Goal: Information Seeking & Learning: Check status

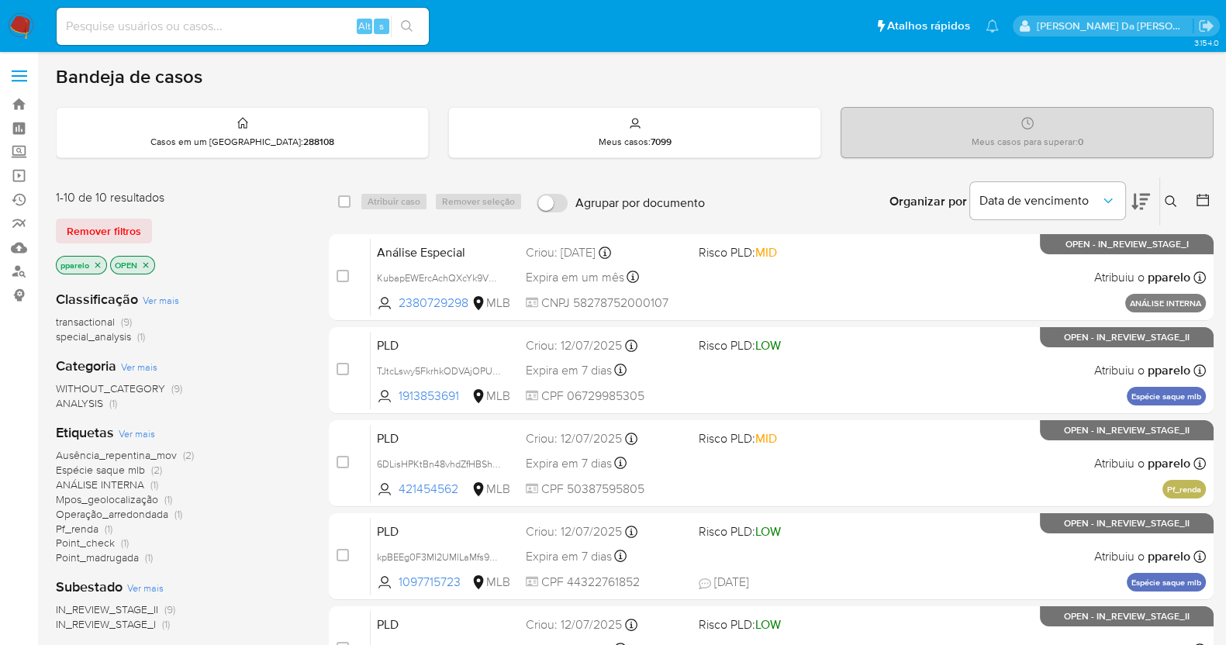
drag, startPoint x: 278, startPoint y: 14, endPoint x: 274, endPoint y: 29, distance: 15.5
click at [278, 15] on div "Alt s" at bounding box center [243, 26] width 372 height 37
click at [269, 37] on div "Alt s" at bounding box center [243, 26] width 372 height 37
click at [264, 30] on input at bounding box center [243, 26] width 372 height 20
paste input "HbUWU9w8IP7glfsFKUctE3zt"
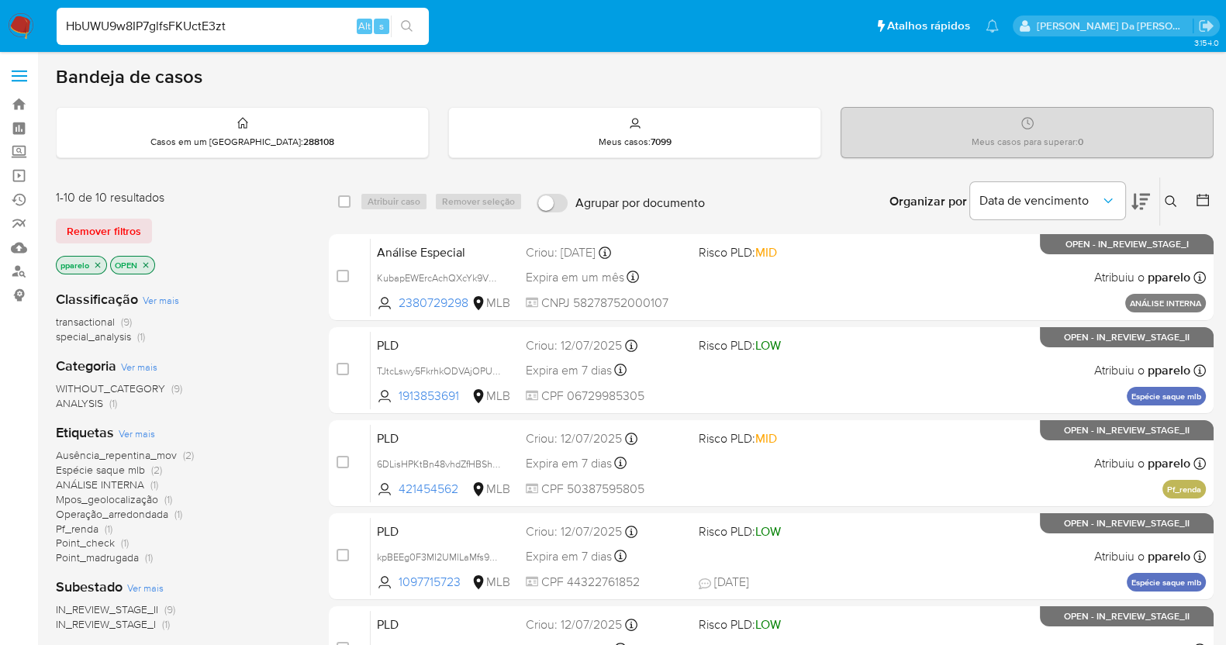
type input "HbUWU9w8IP7glfsFKUctE3zt"
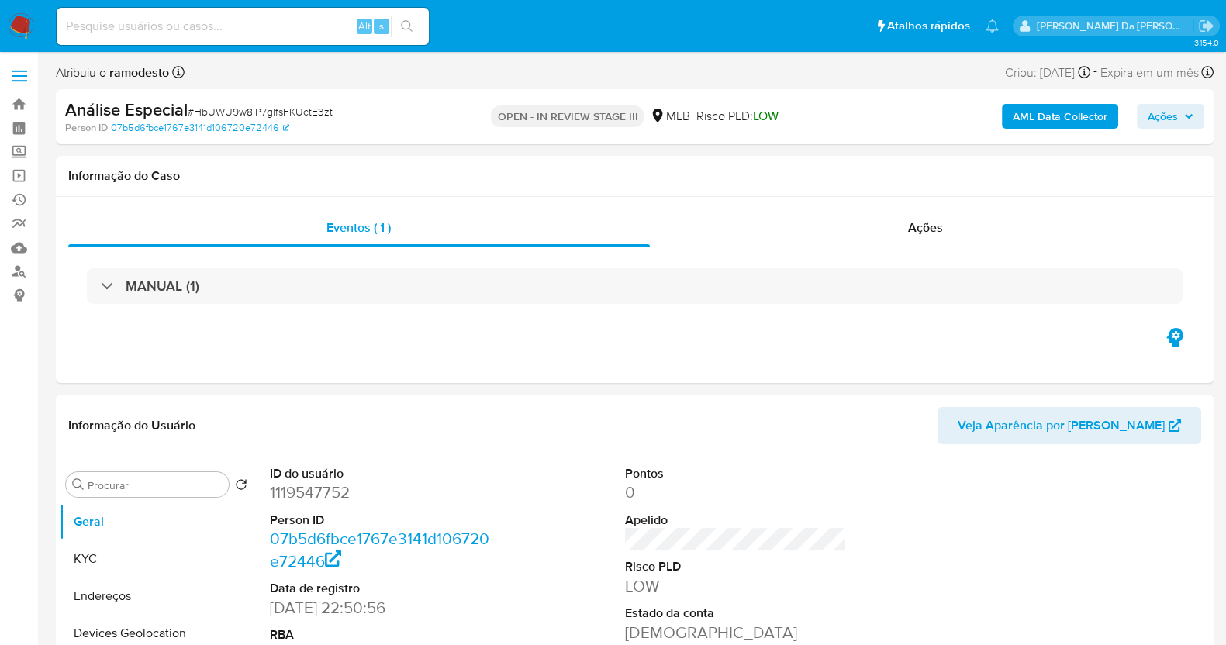
select select "10"
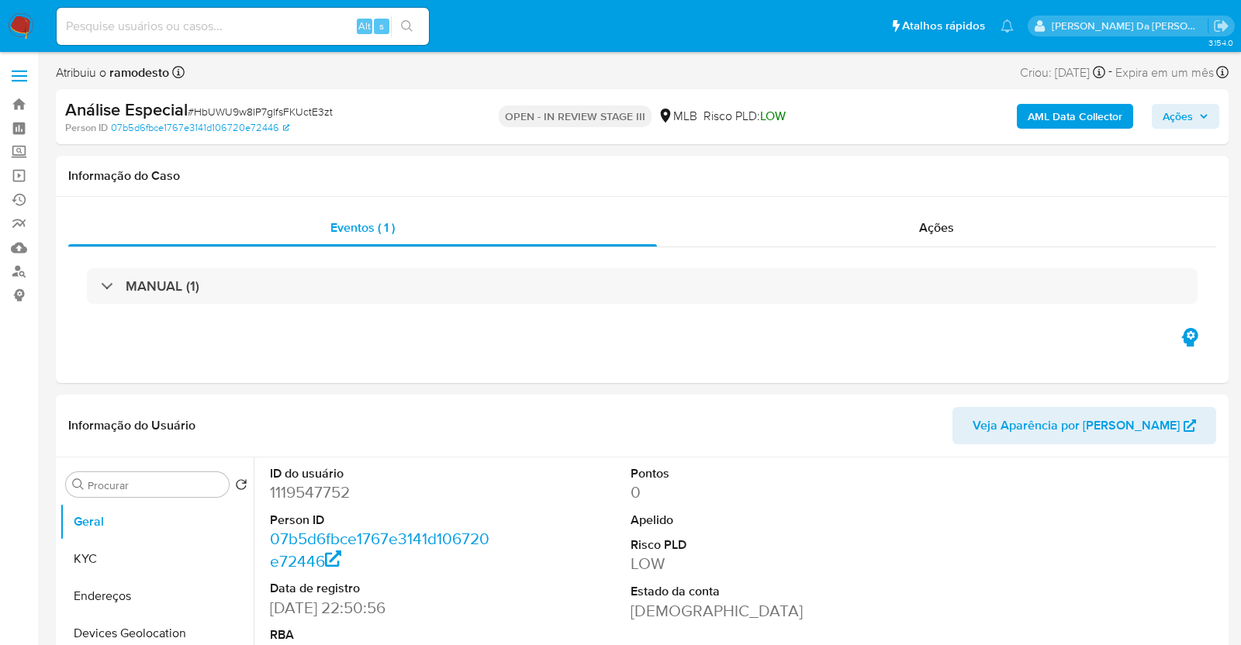
select select "10"
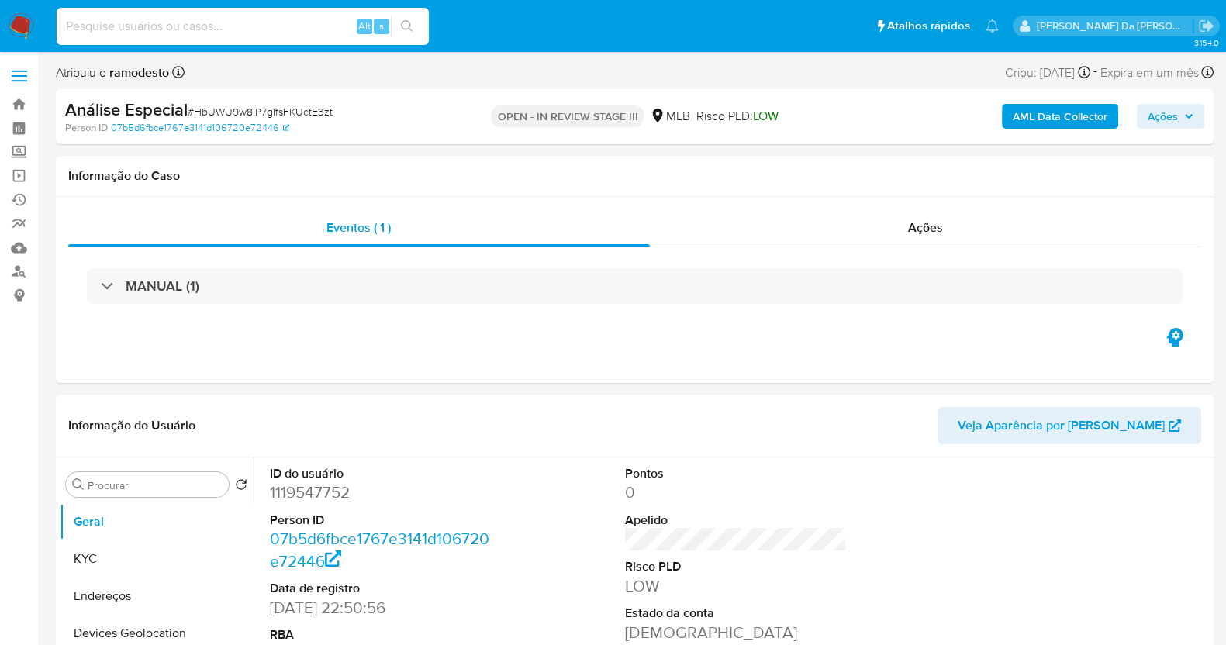
click at [192, 25] on input at bounding box center [243, 26] width 372 height 20
paste input "ix9qpBAiKro9reJjPjwlAO8j"
type input "ix9qpBAiKro9reJjPjwlAO8j"
select select "10"
click at [16, 175] on link "Operações em massa" at bounding box center [92, 176] width 185 height 24
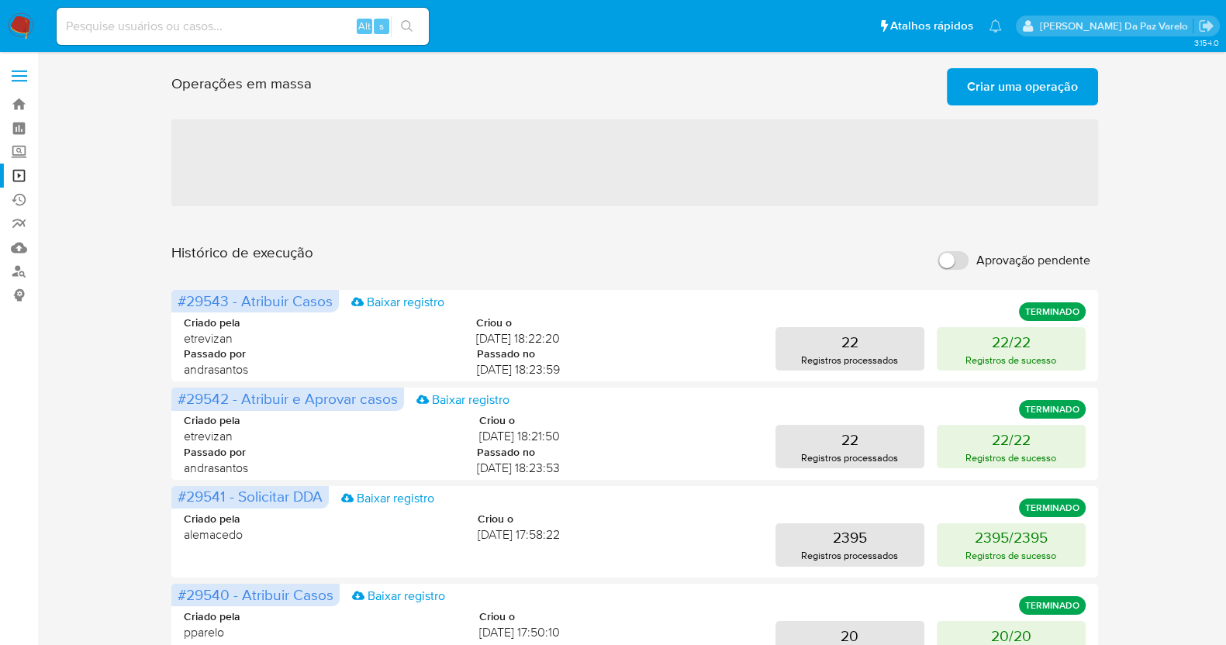
click at [990, 84] on span "Criar uma operação" at bounding box center [1022, 87] width 111 height 34
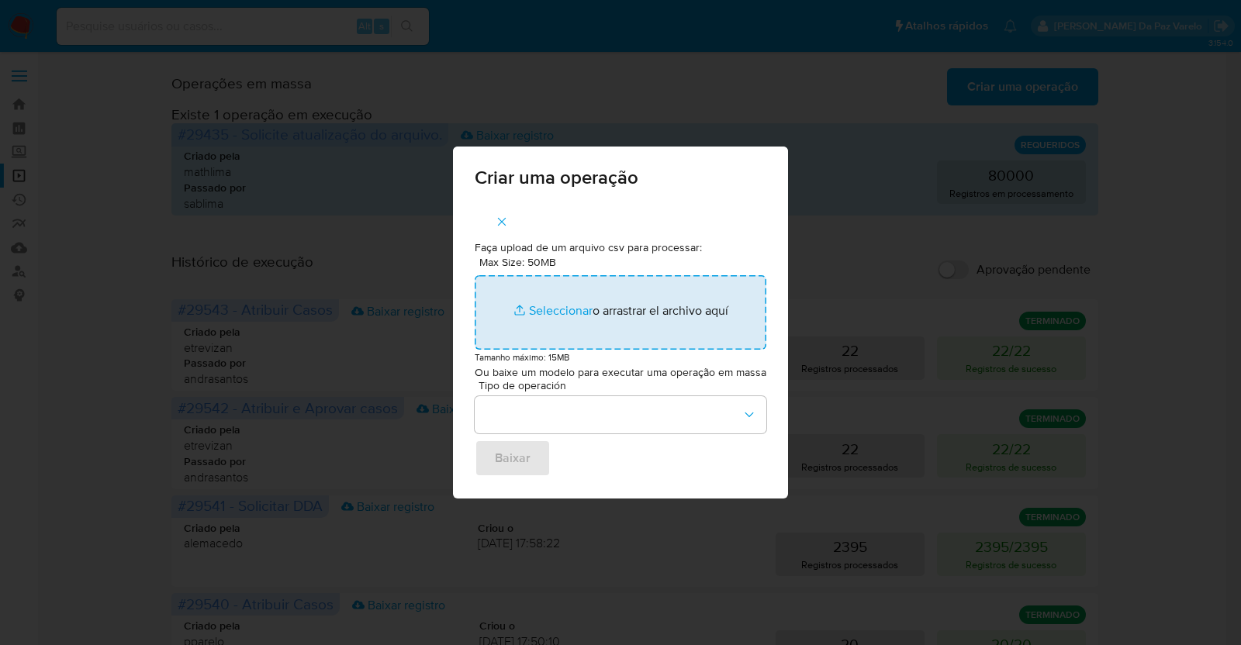
click at [544, 314] on input "Max Size: 50MB Seleccionar archivos" at bounding box center [621, 312] width 292 height 74
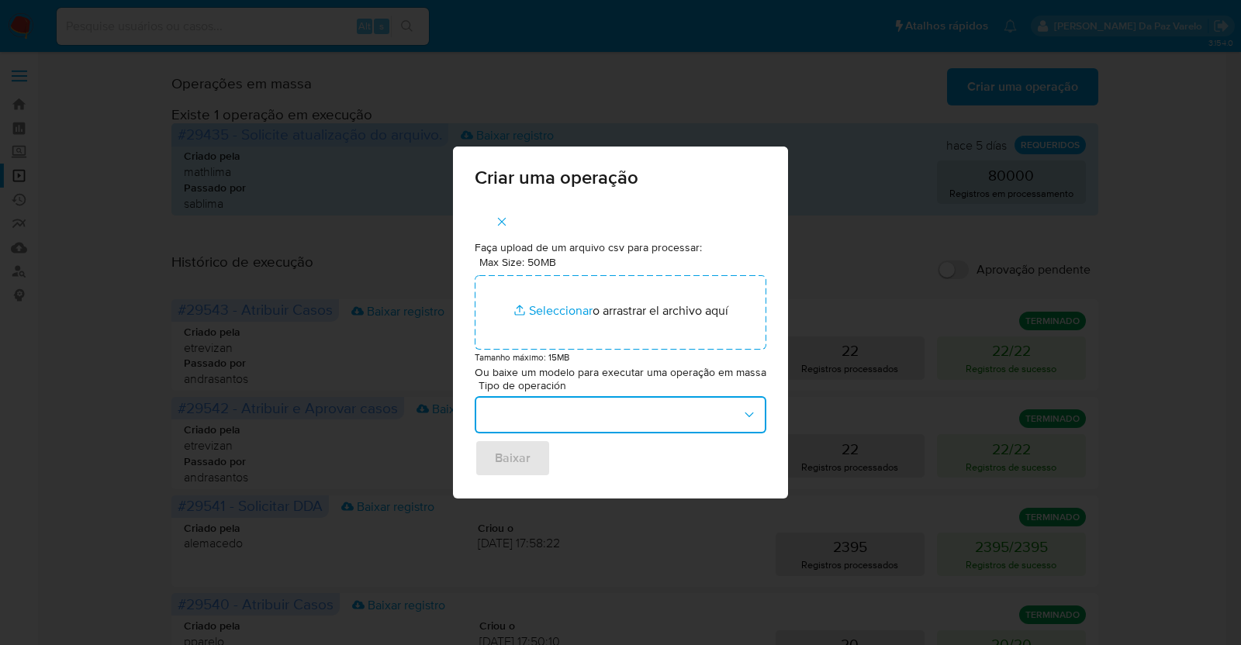
click at [522, 423] on button "button" at bounding box center [621, 414] width 292 height 37
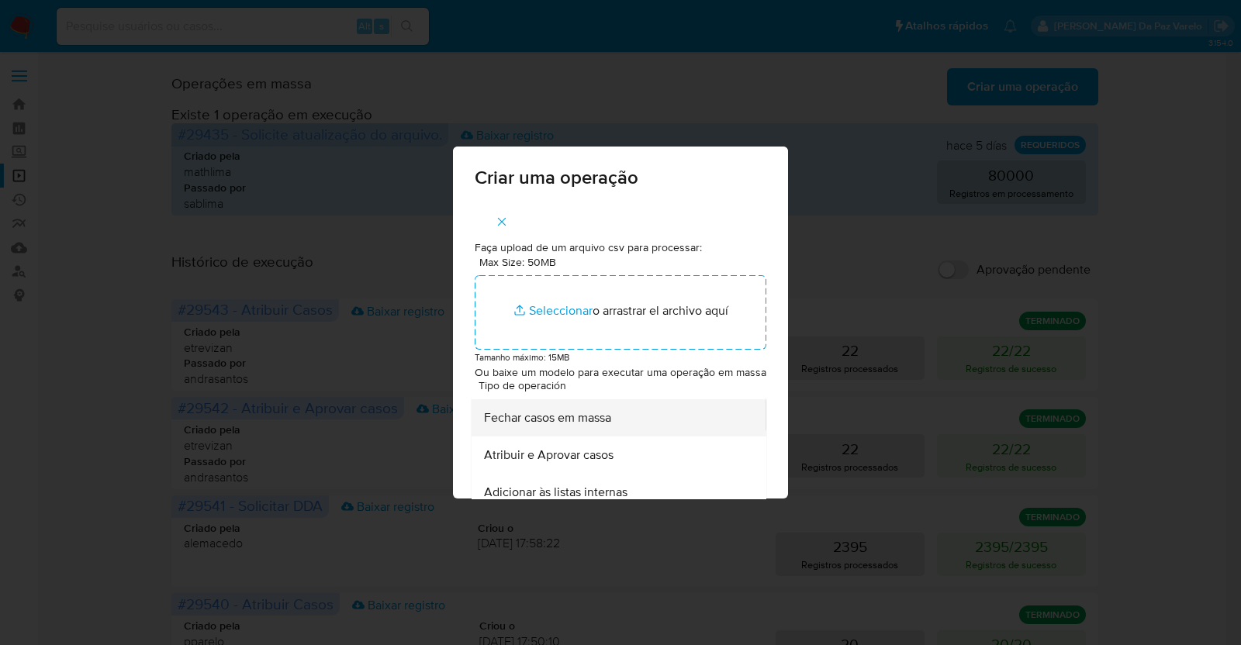
scroll to position [193, 0]
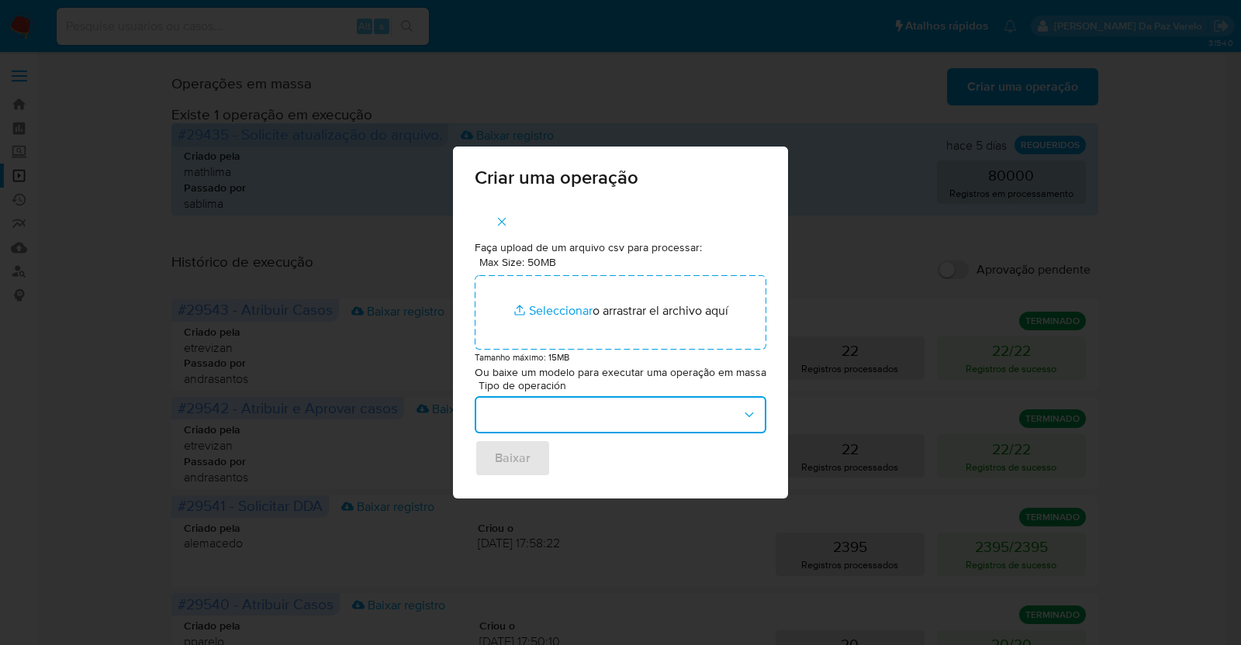
click at [746, 422] on icon "button" at bounding box center [750, 415] width 16 height 16
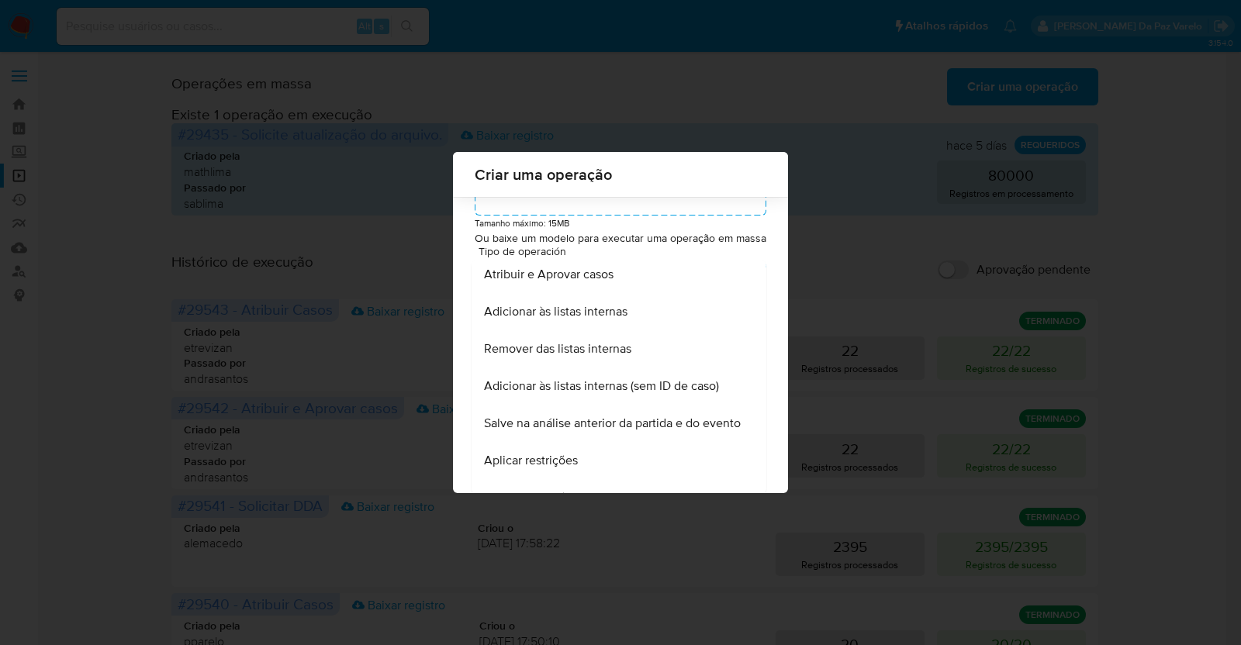
scroll to position [0, 0]
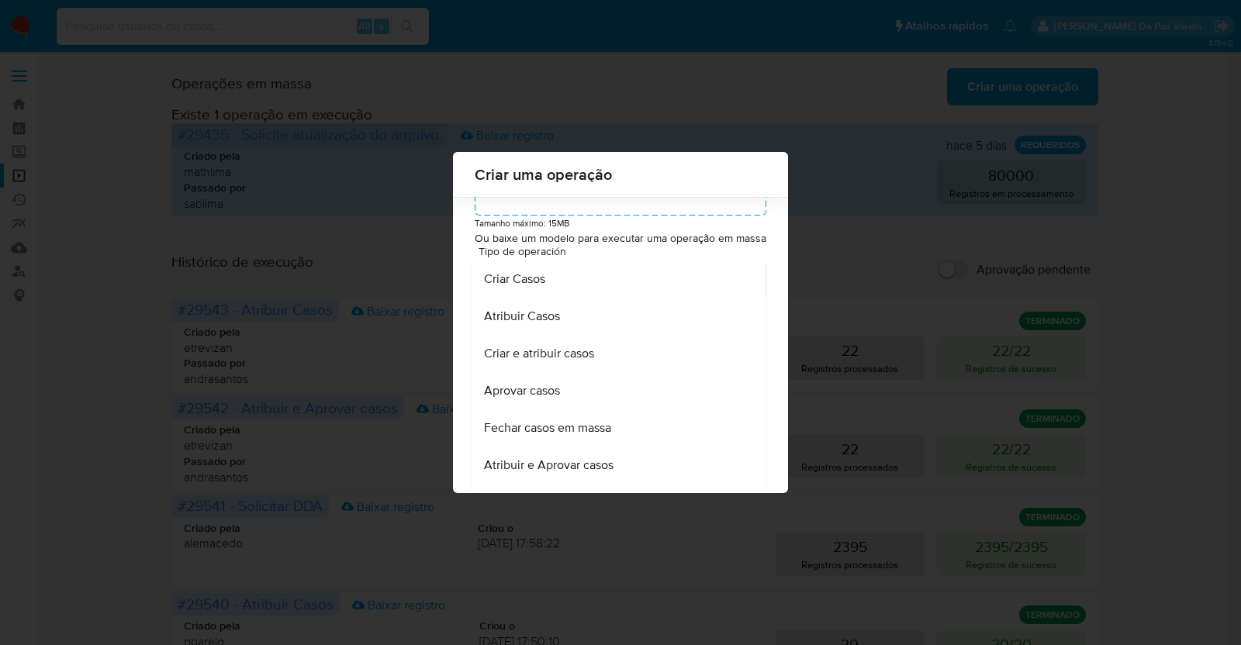
click at [578, 354] on span "Criar e atribuir casos" at bounding box center [539, 354] width 110 height 16
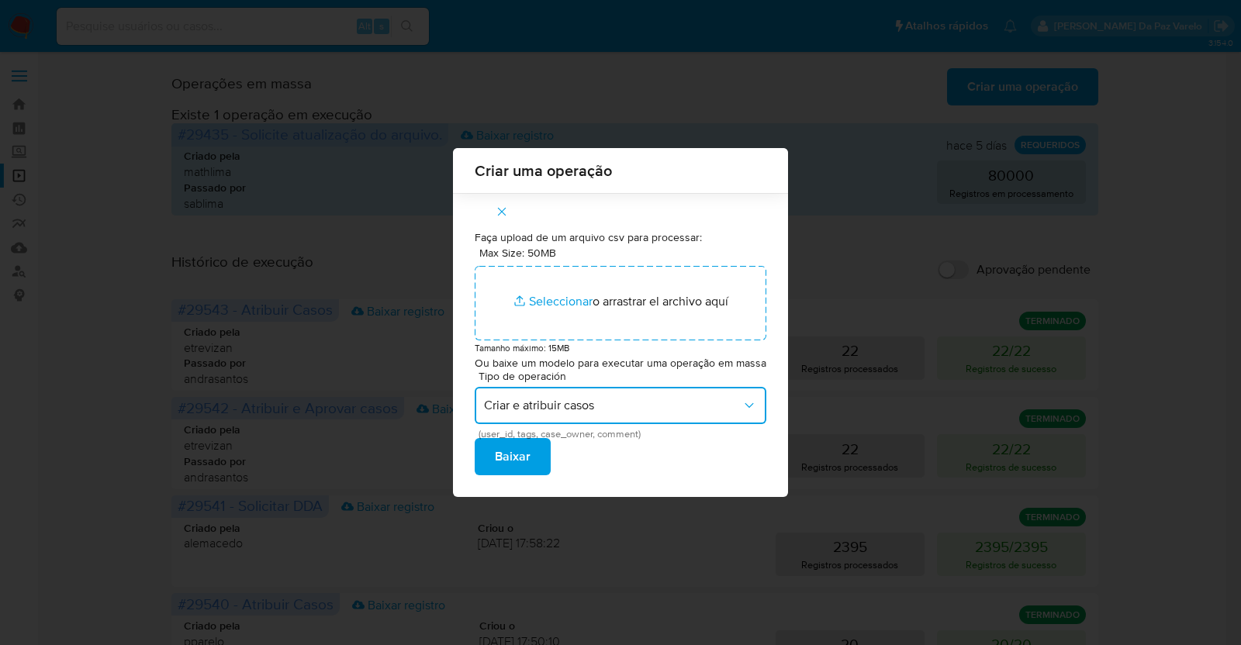
click at [744, 406] on icon "button" at bounding box center [750, 406] width 16 height 16
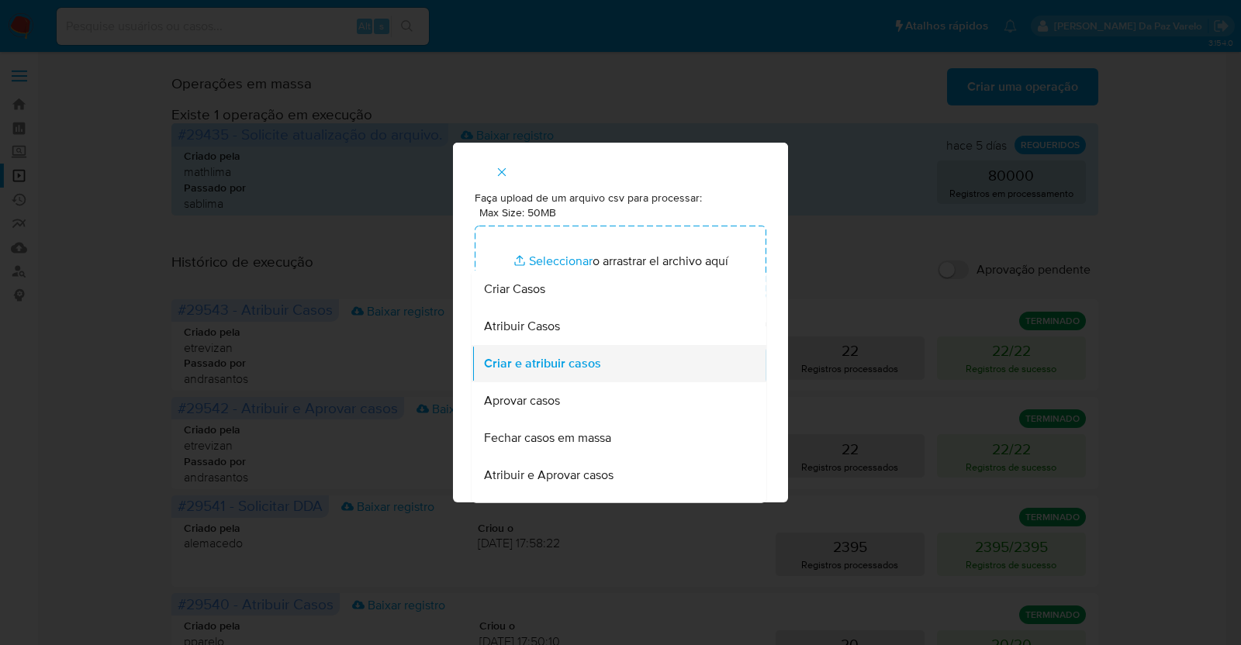
scroll to position [27, 0]
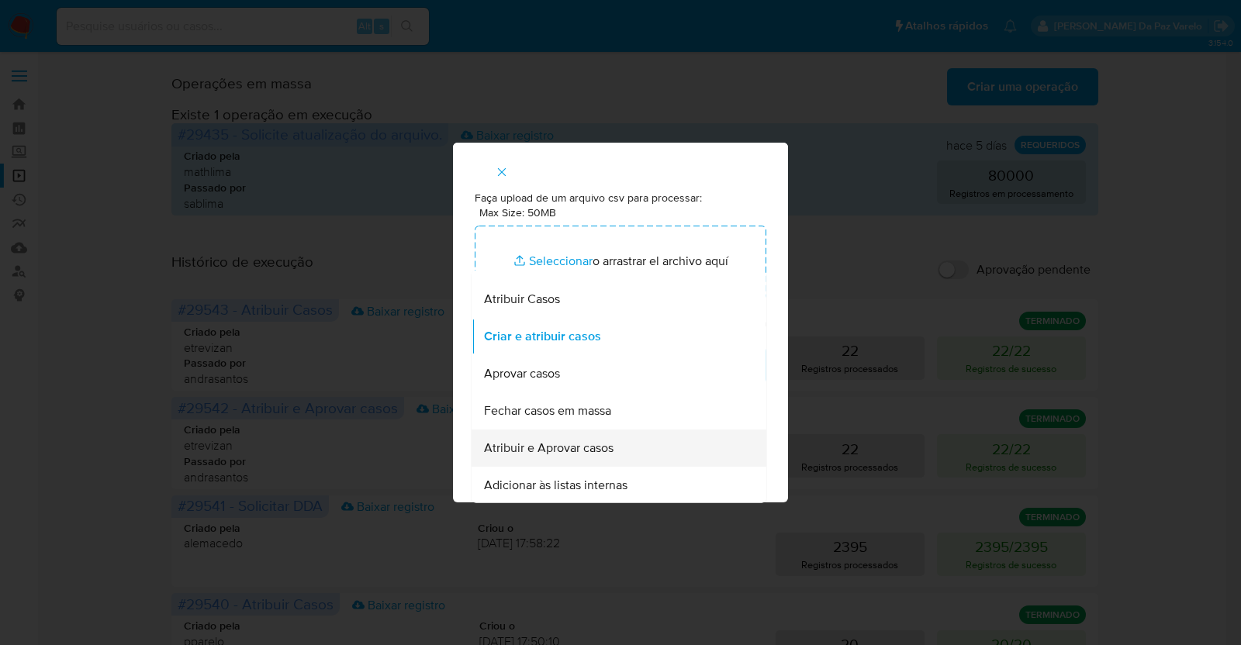
click at [621, 450] on div "Atribuir e Aprovar casos" at bounding box center [614, 448] width 261 height 37
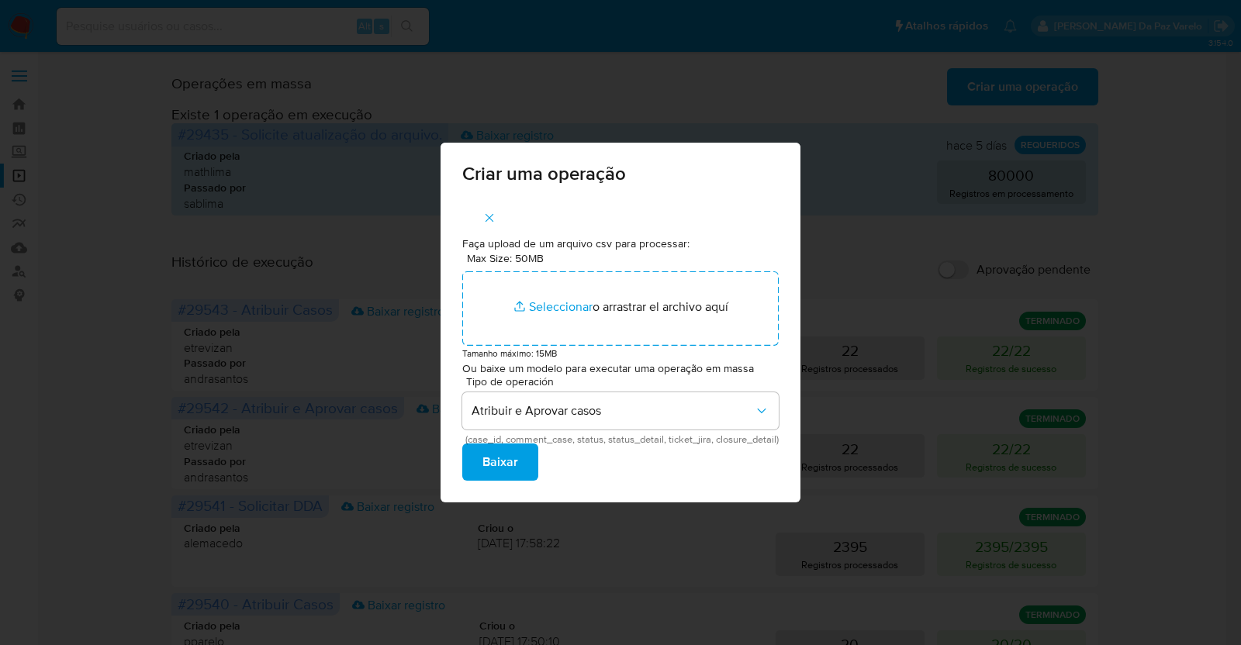
click at [519, 465] on button "Baixar" at bounding box center [500, 462] width 76 height 37
click at [866, 96] on div "Criar uma operação Faça upload de um arquivo csv para processar: Max Size: 50MB…" at bounding box center [620, 322] width 1241 height 645
click at [902, 213] on div "Criar uma operação Faça upload de um arquivo csv para processar: Max Size: 50MB…" at bounding box center [620, 322] width 1241 height 645
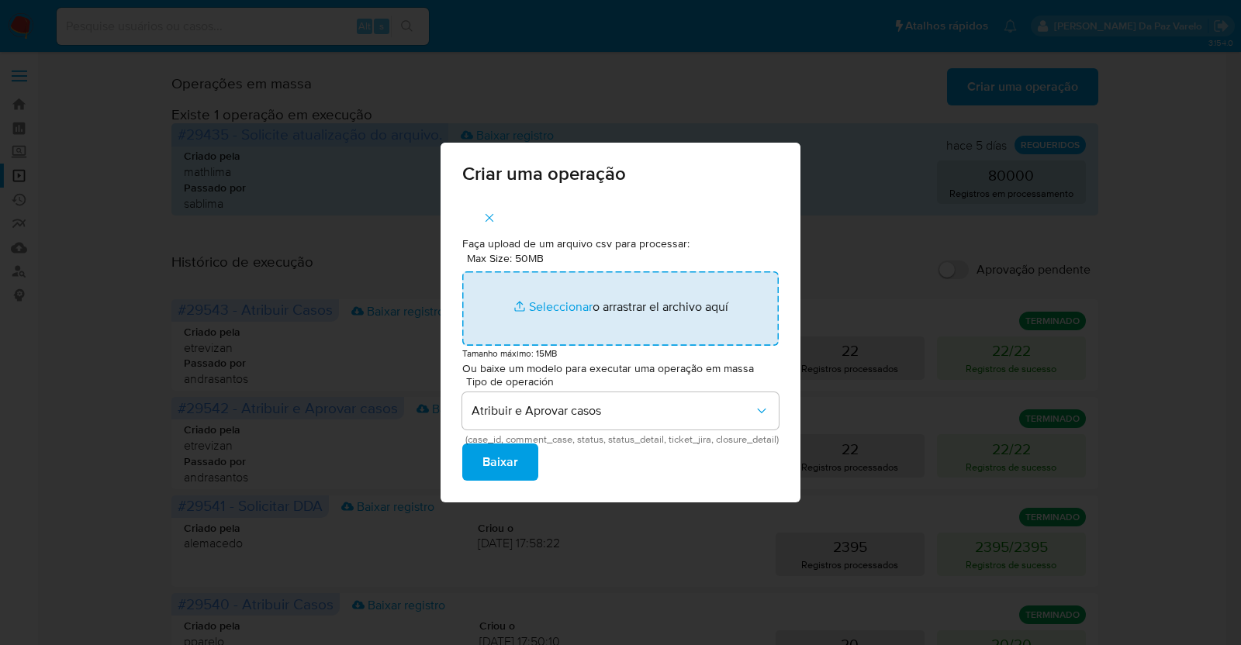
click at [555, 302] on input "Max Size: 50MB Seleccionar archivos" at bounding box center [620, 308] width 317 height 74
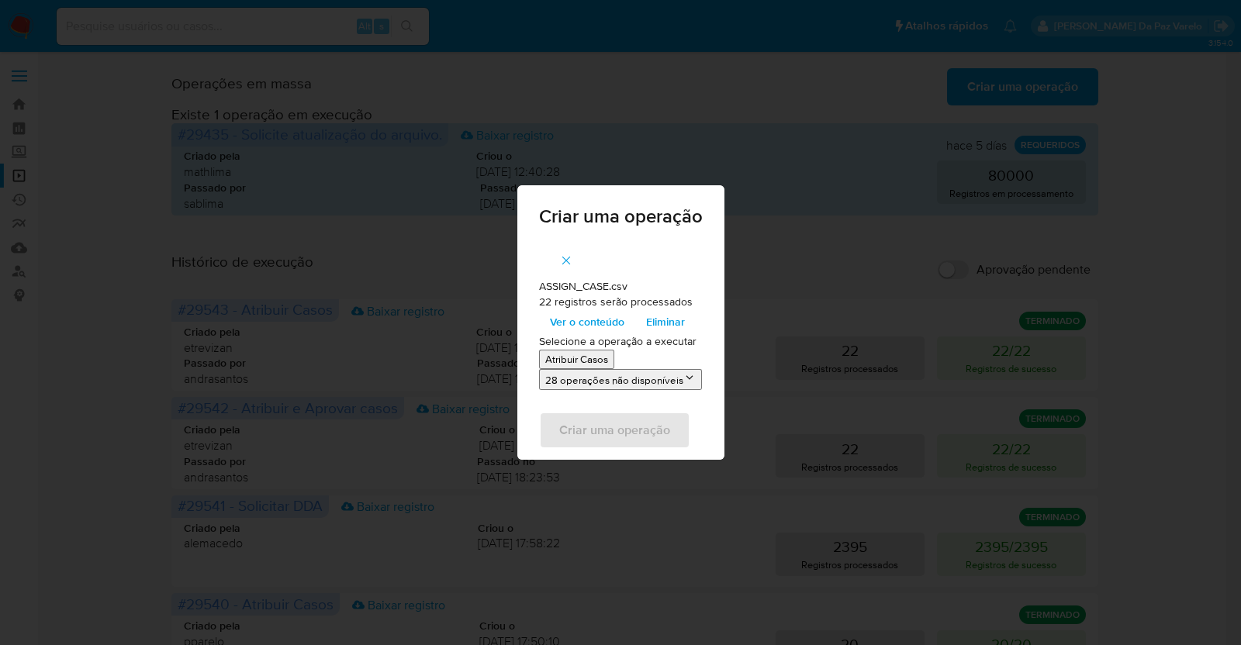
click at [600, 319] on span "Ver o conteúdo" at bounding box center [587, 322] width 74 height 22
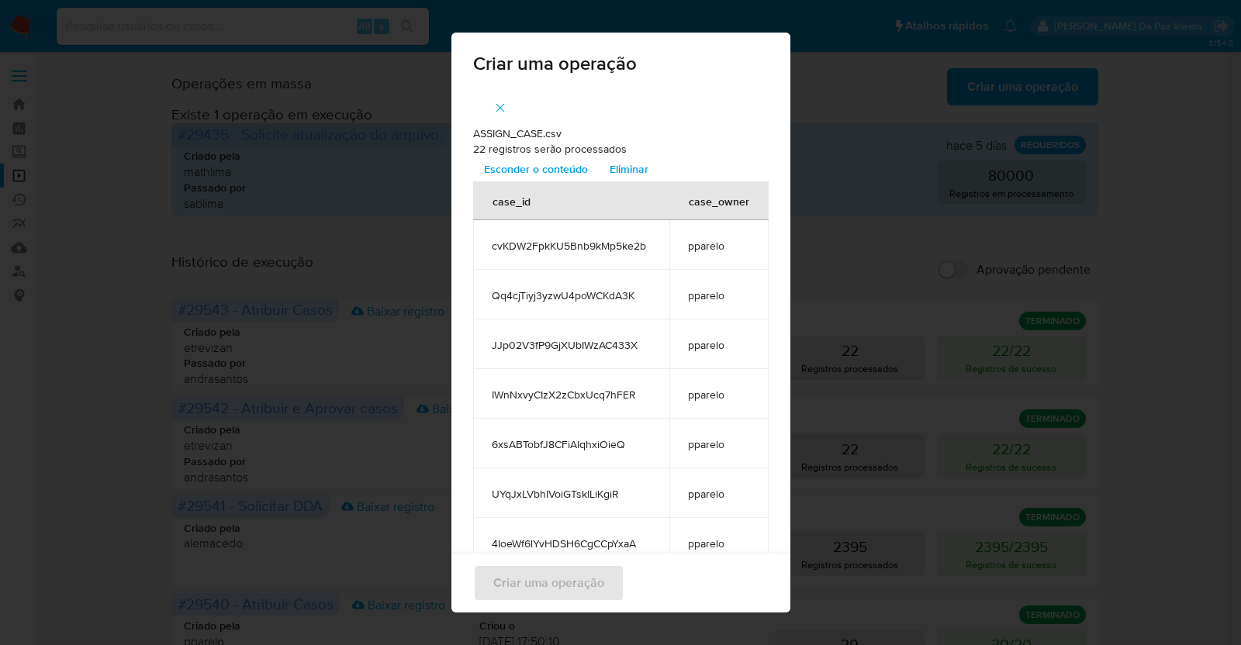
click at [499, 104] on icon "button" at bounding box center [500, 108] width 14 height 14
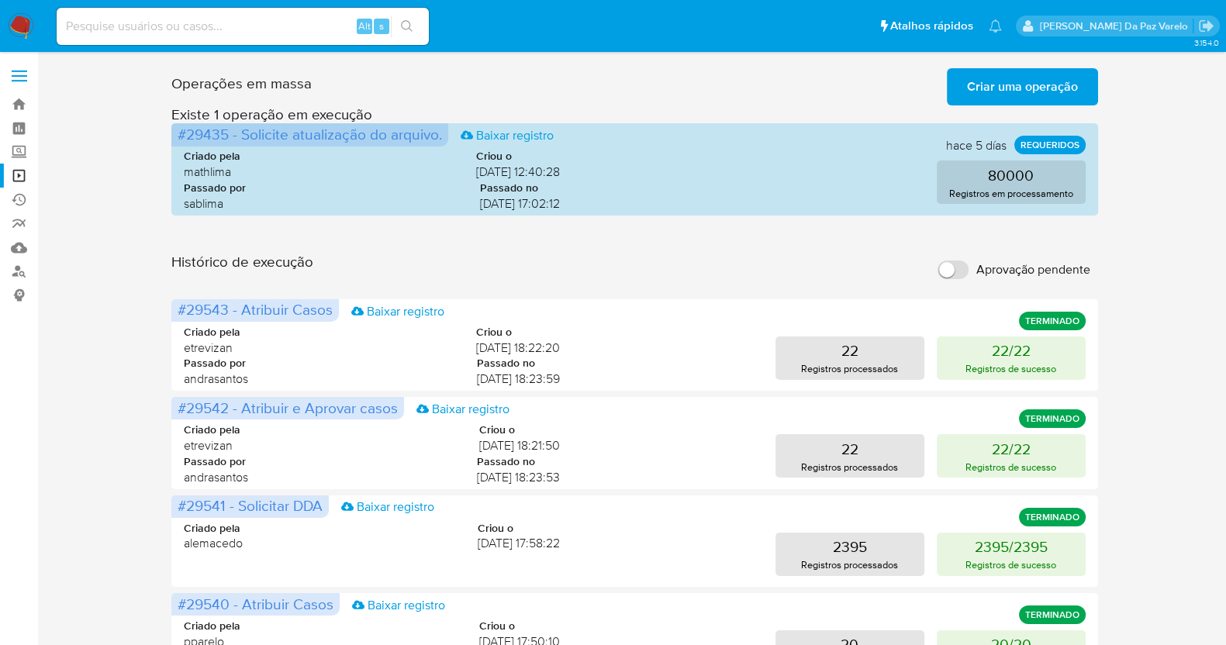
click at [1055, 79] on span "Criar uma operação" at bounding box center [1022, 87] width 111 height 34
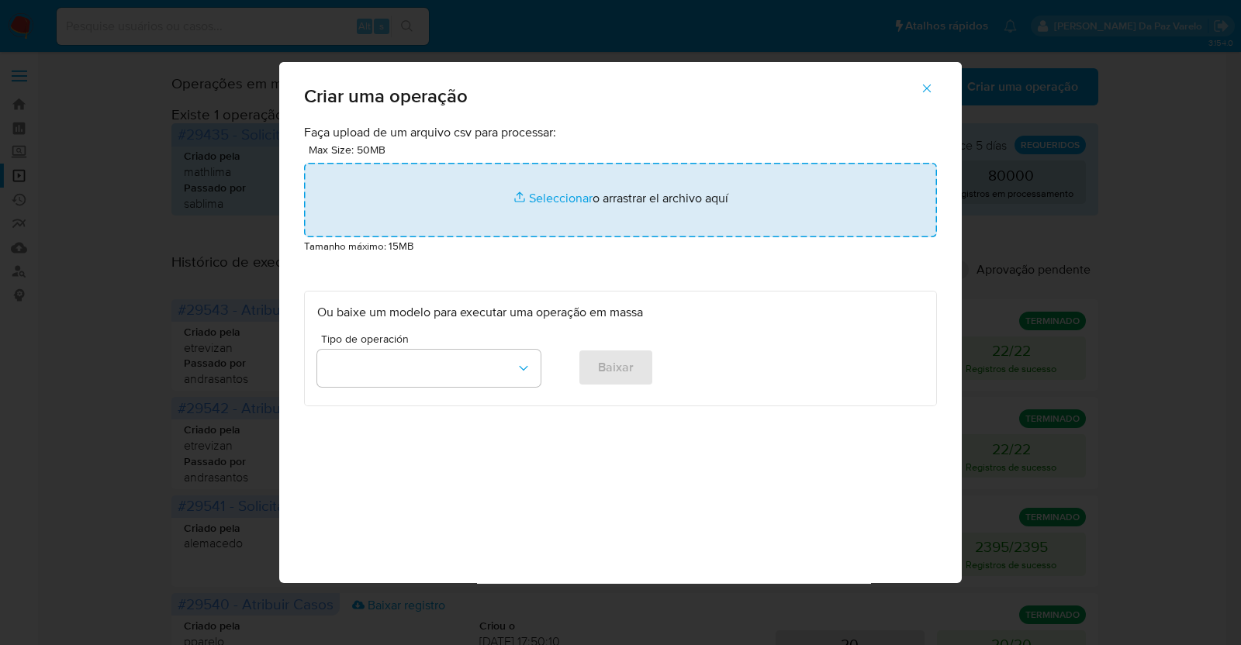
click at [541, 188] on input "file" at bounding box center [620, 200] width 633 height 74
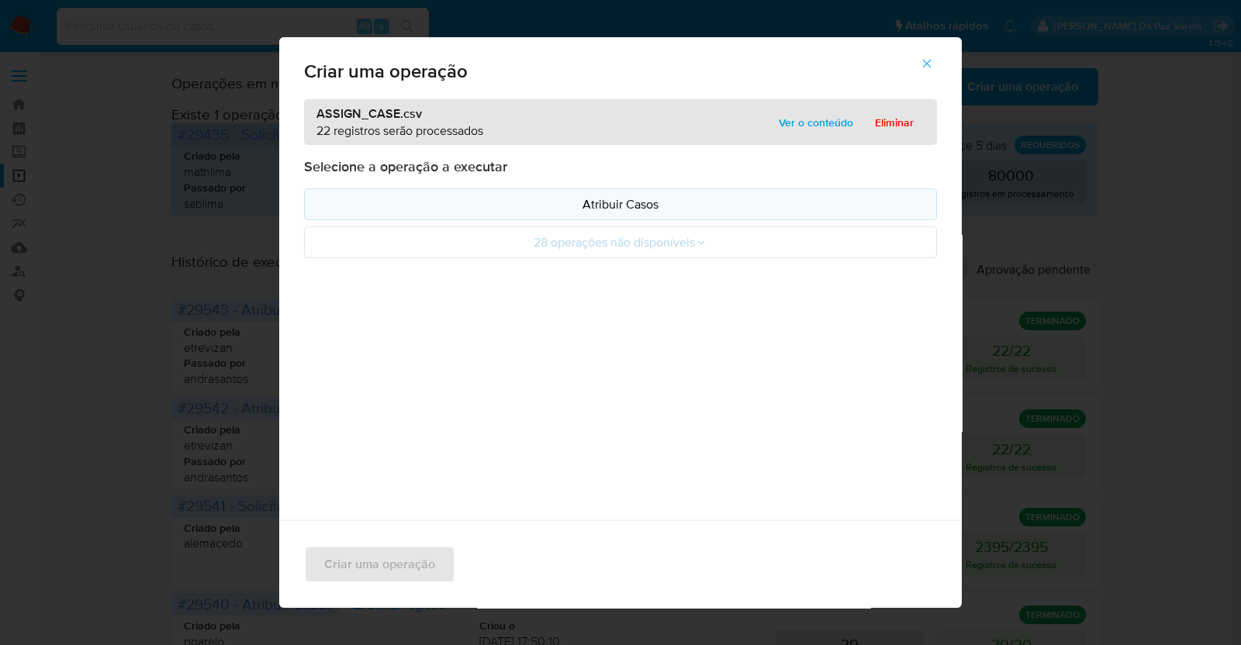
click at [595, 202] on p "Atribuir Casos" at bounding box center [620, 204] width 607 height 18
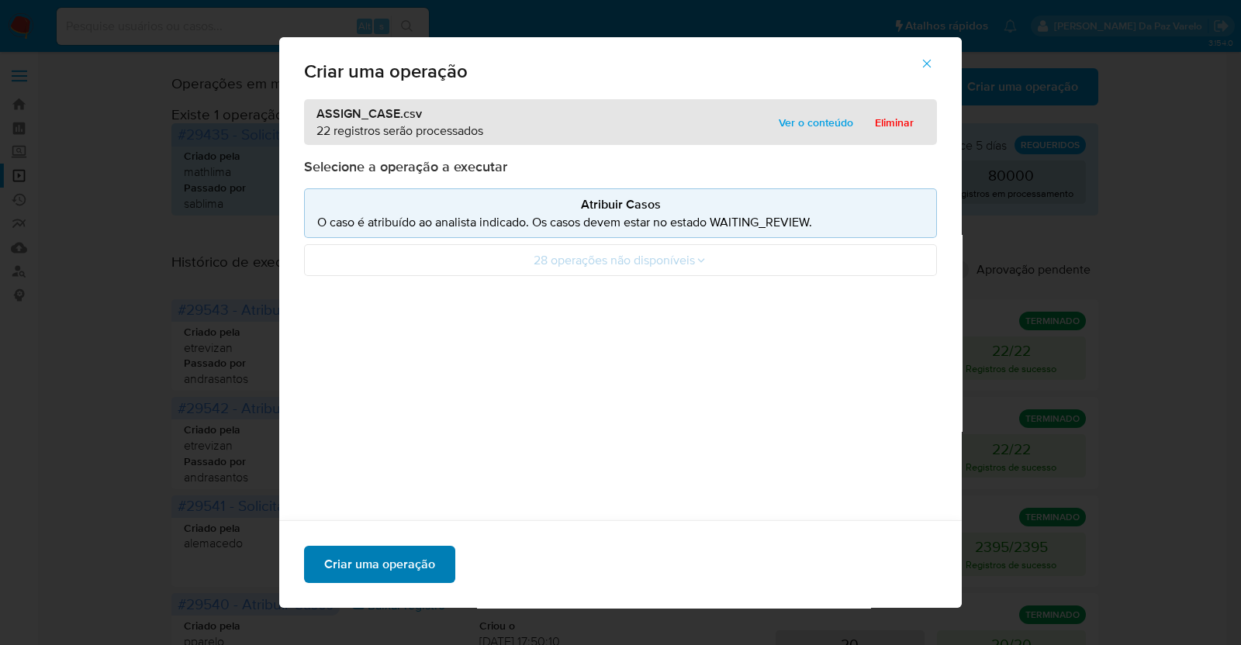
click at [396, 564] on span "Criar uma operação" at bounding box center [379, 565] width 111 height 34
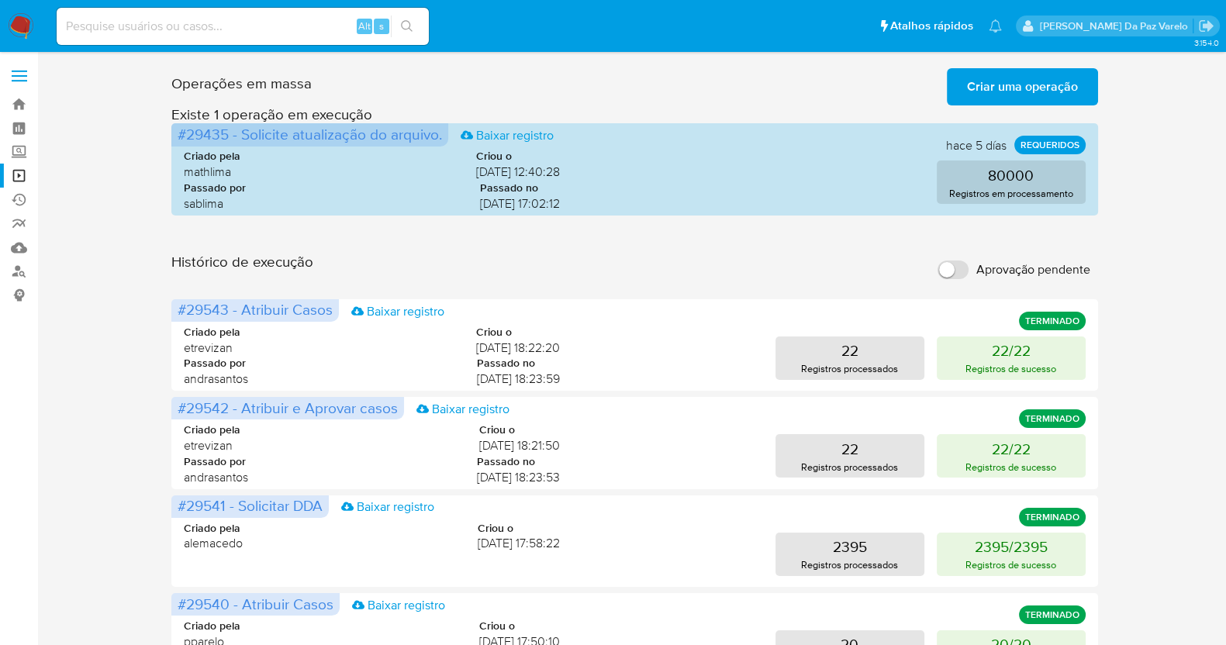
drag, startPoint x: 5, startPoint y: 23, endPoint x: 20, endPoint y: 26, distance: 15.1
click at [5, 23] on nav "Pausado Ver notificaciones Alt s Atalhos rápidos Presiona las siguientes teclas…" at bounding box center [613, 26] width 1226 height 52
click at [30, 26] on img at bounding box center [21, 26] width 26 height 26
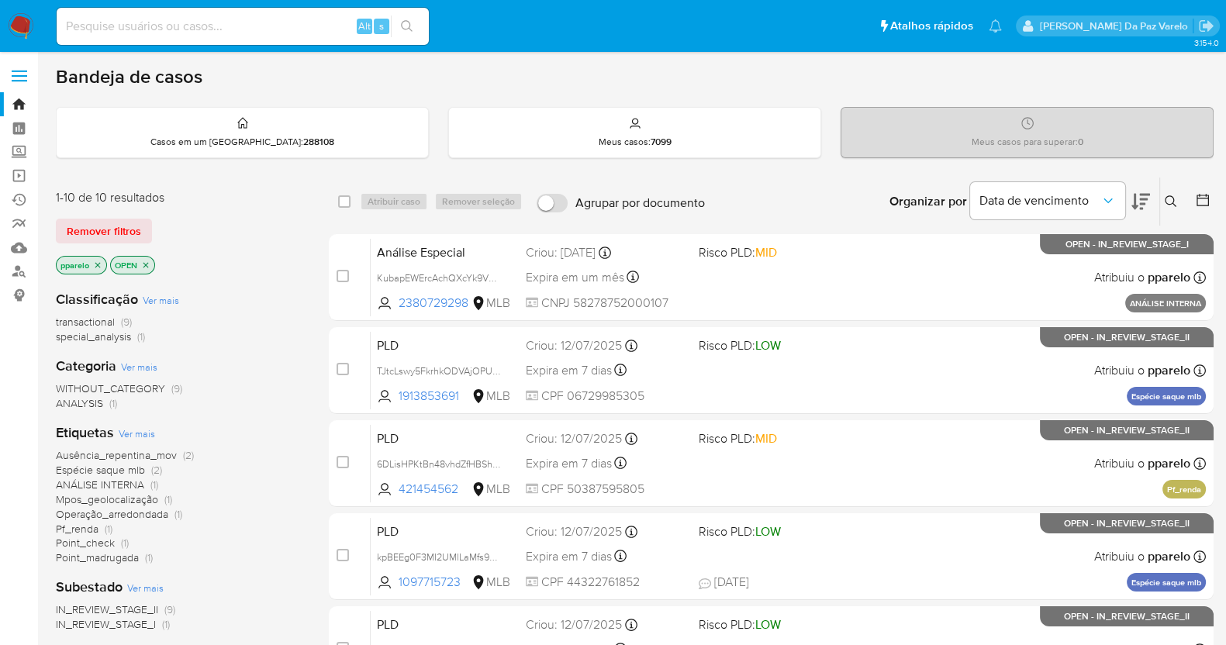
click at [315, 27] on input at bounding box center [243, 26] width 372 height 20
paste input "8ry3xqLDdMzGSgujKuosDE5L"
type input "8ry3xqLDdMzGSgujKuosDE5L"
click at [408, 21] on icon "search-icon" at bounding box center [407, 26] width 12 height 12
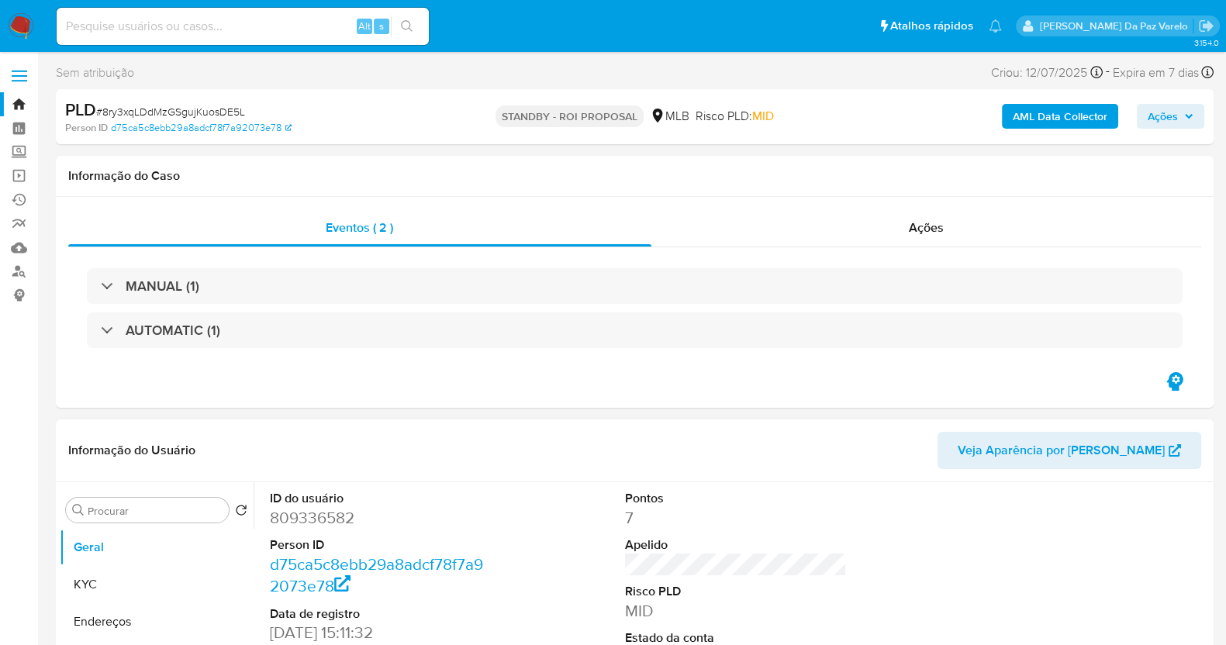
select select "10"
click at [124, 590] on button "KYC" at bounding box center [151, 584] width 182 height 37
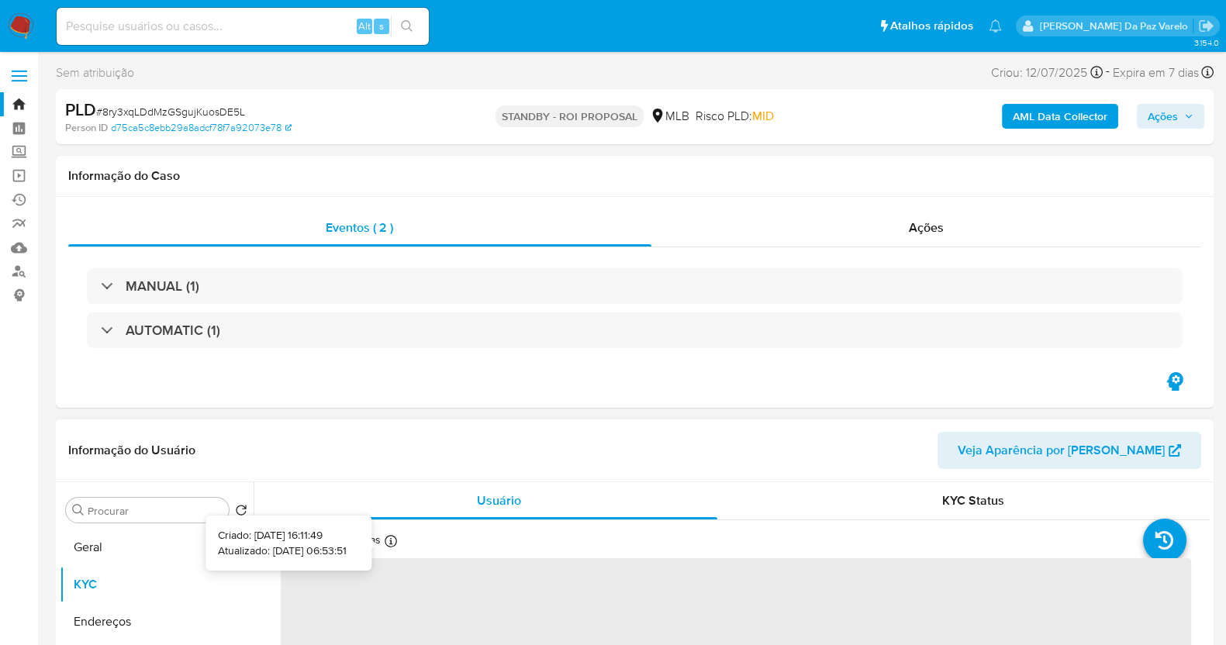
click at [388, 540] on icon at bounding box center [391, 541] width 12 height 12
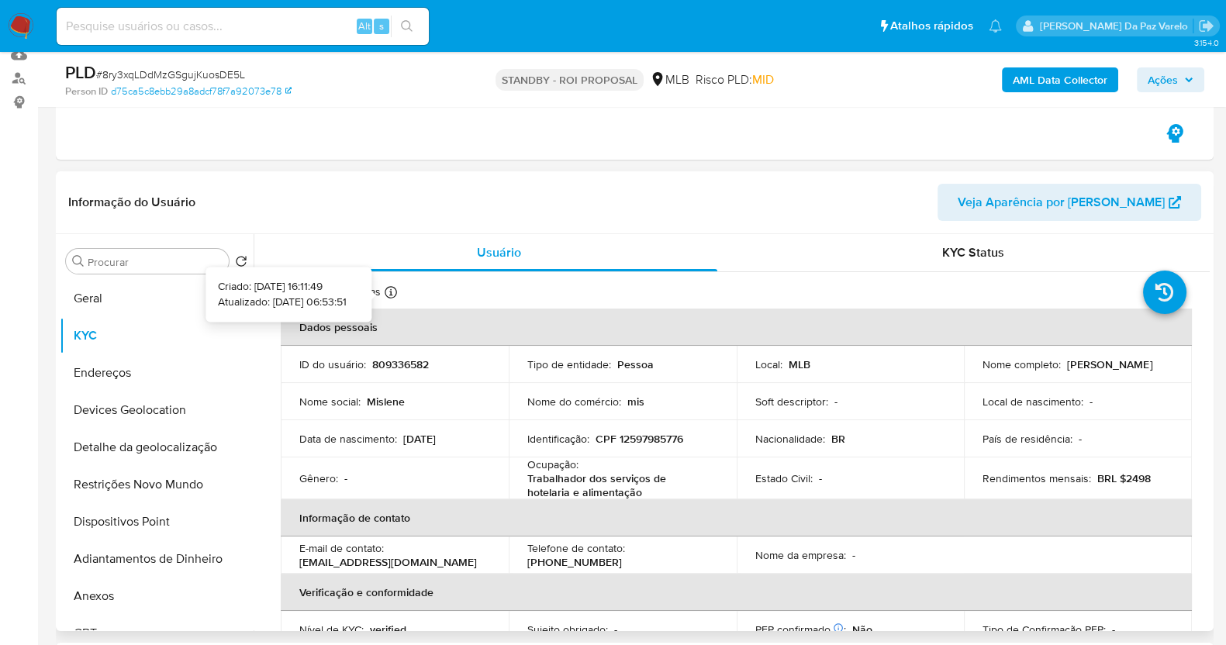
click at [389, 290] on icon at bounding box center [391, 292] width 12 height 12
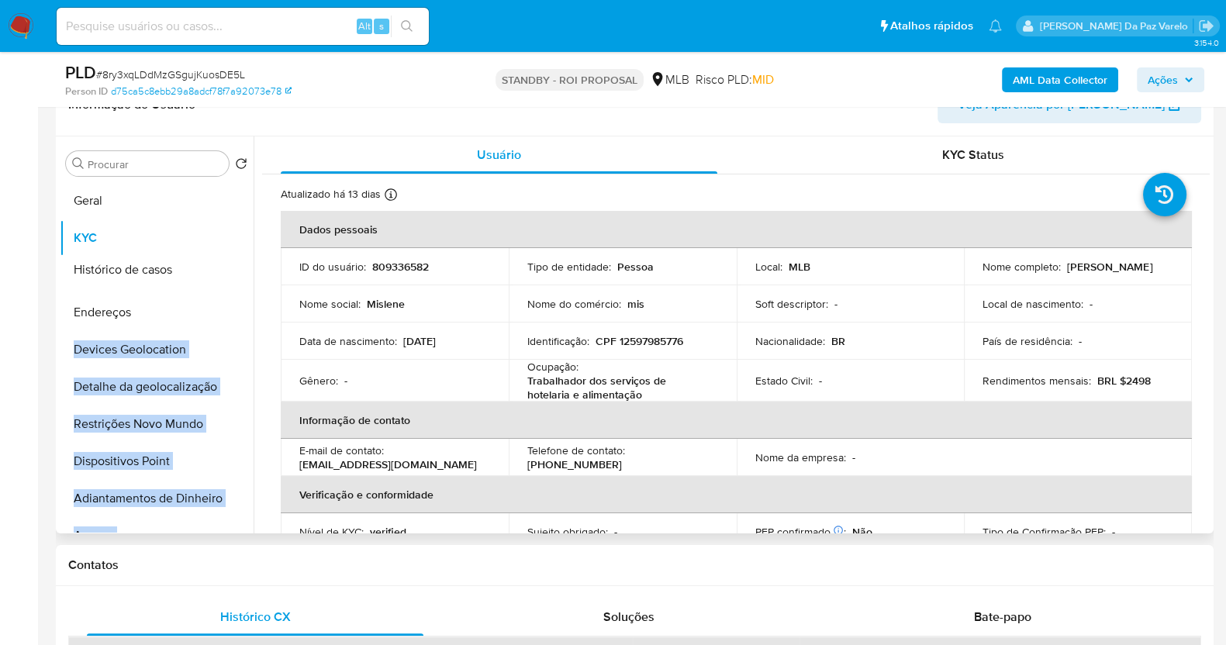
click at [233, 264] on ul "Geral KYC Endereços Devices Geolocation Detalhe da geolocalização Restrições No…" at bounding box center [157, 357] width 194 height 350
click at [184, 268] on button "Histórico de casos" at bounding box center [151, 275] width 182 height 37
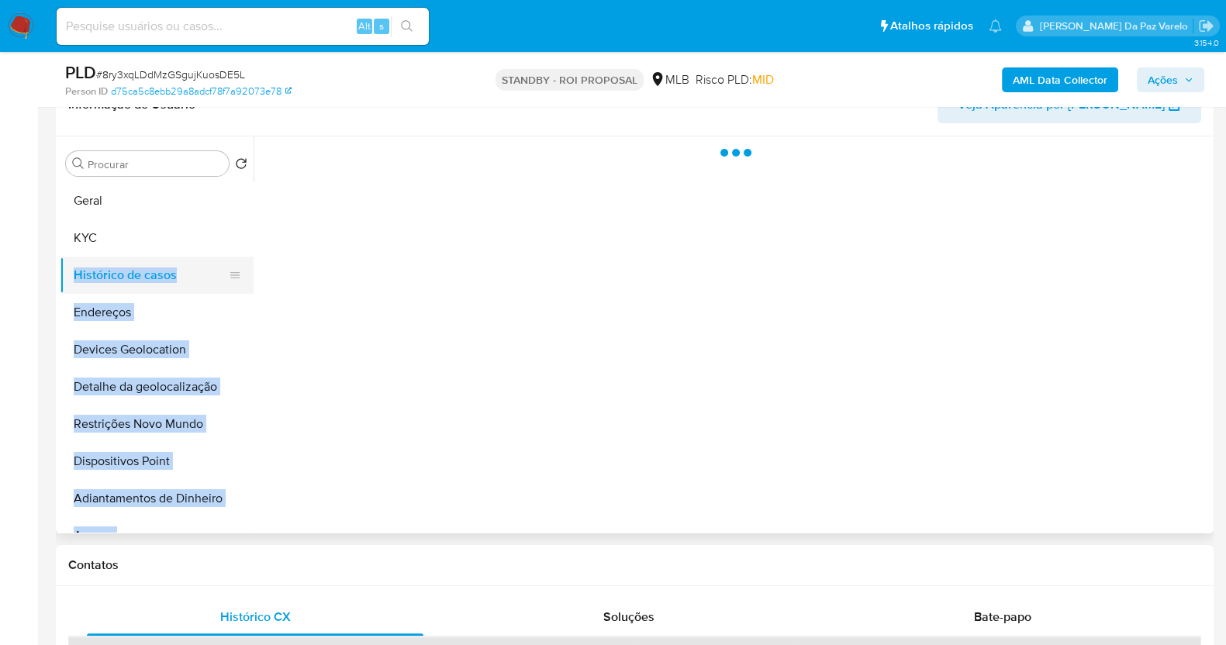
click at [125, 281] on button "Histórico de casos" at bounding box center [151, 275] width 182 height 37
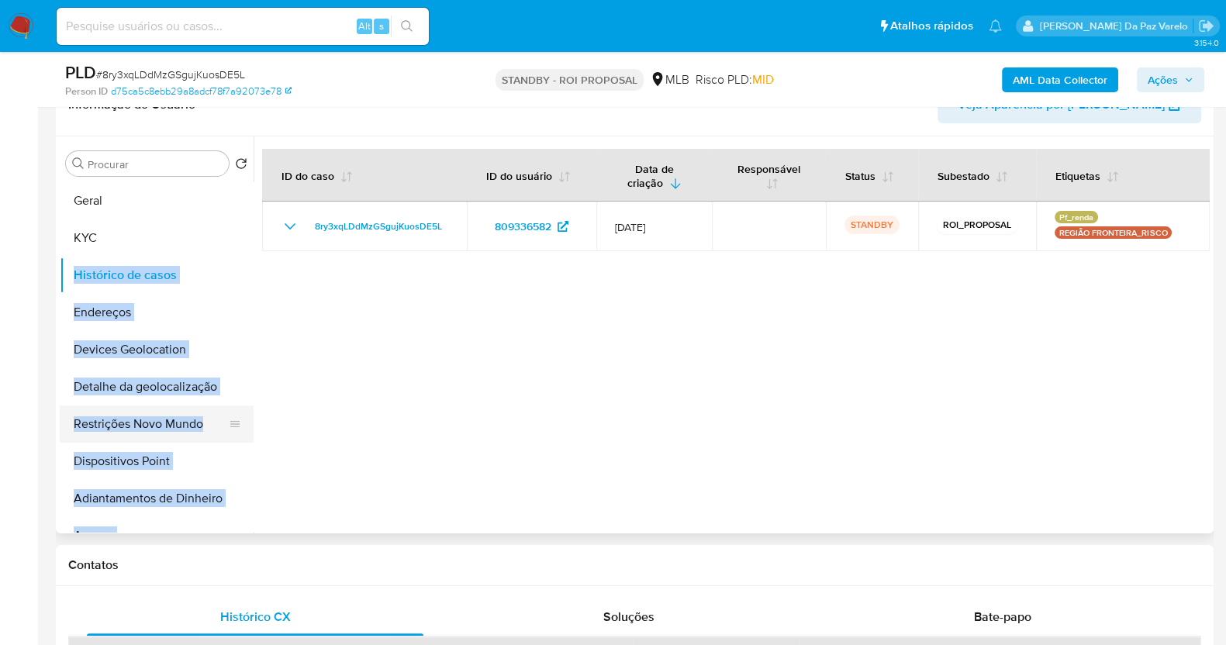
click at [171, 418] on button "Restrições Novo Mundo" at bounding box center [151, 424] width 182 height 37
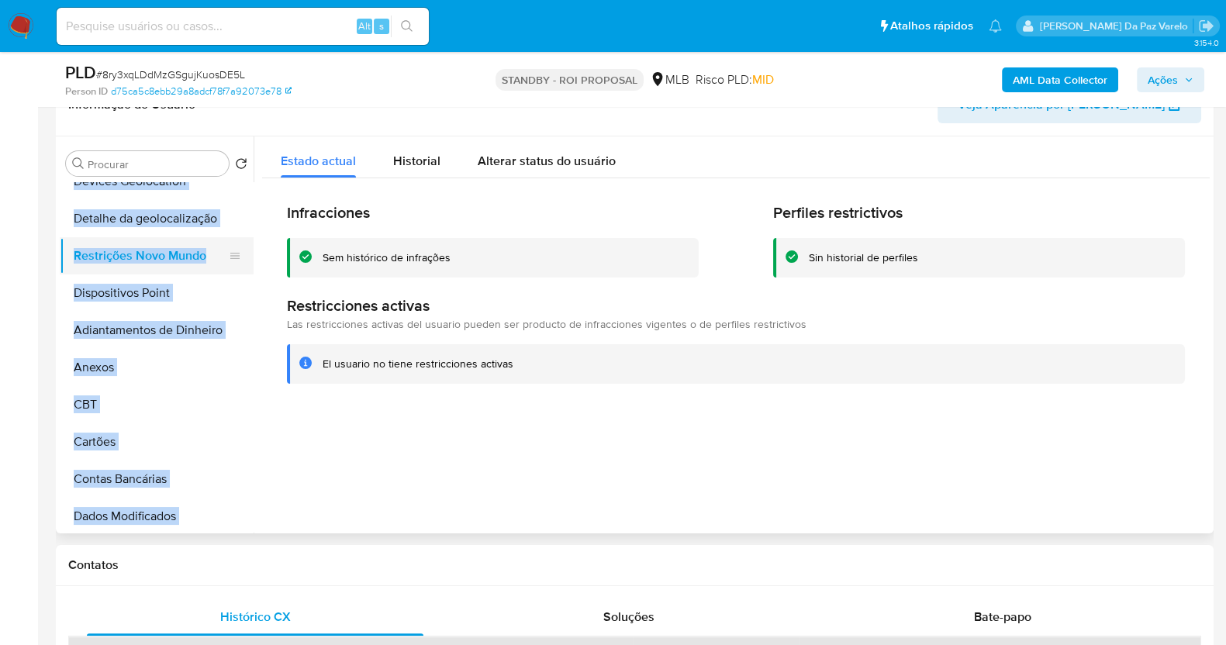
scroll to position [193, 0]
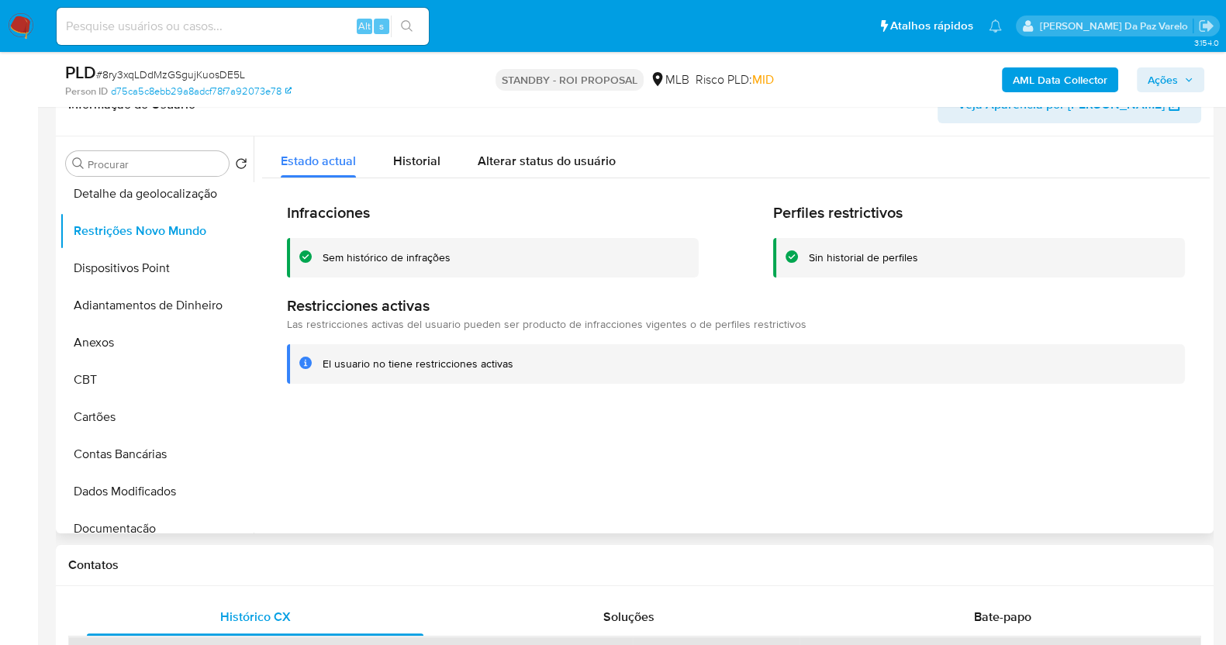
click at [256, 503] on div at bounding box center [732, 335] width 956 height 397
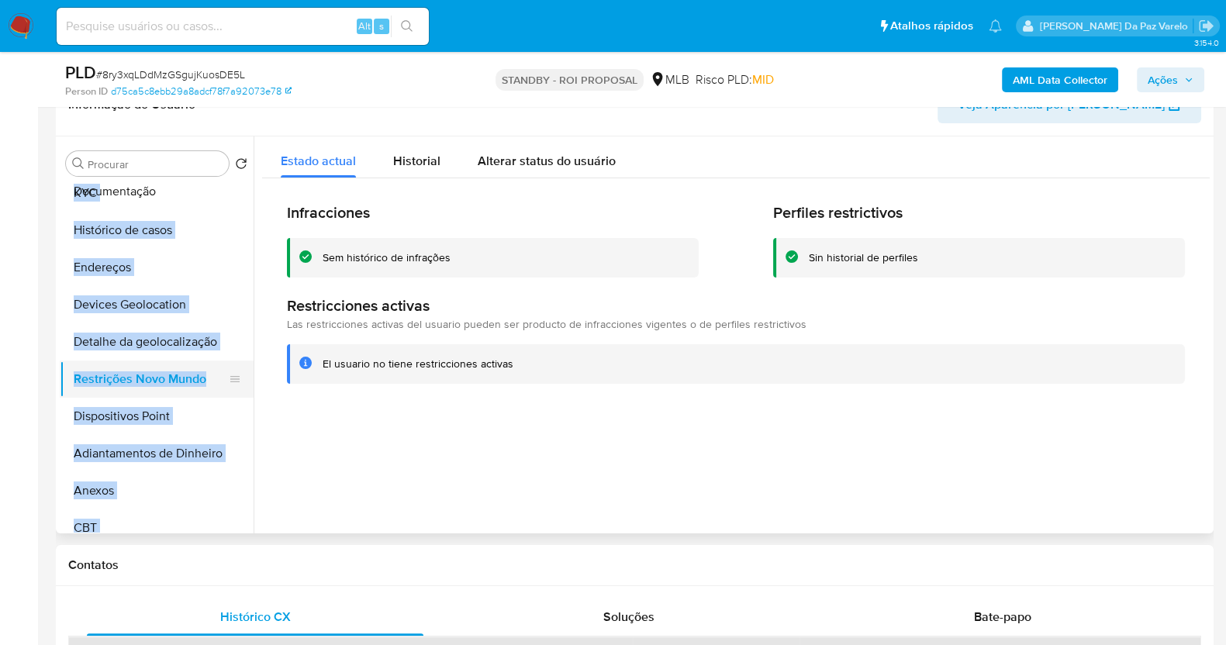
scroll to position [0, 0]
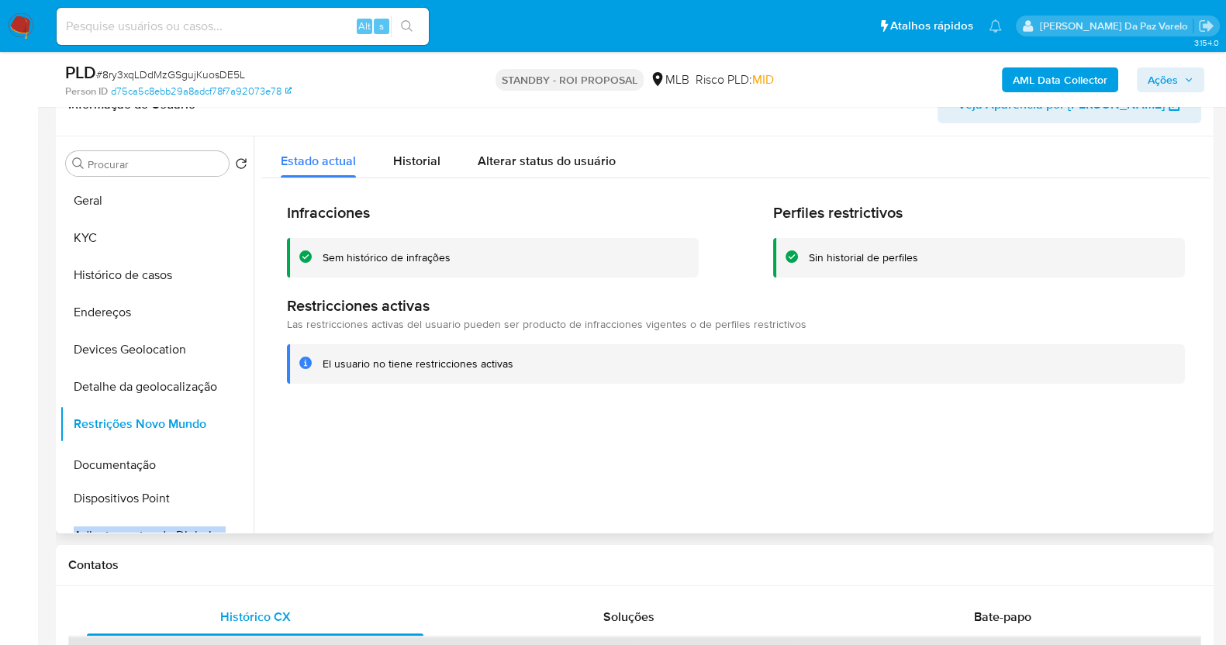
drag, startPoint x: 229, startPoint y: 429, endPoint x: 209, endPoint y: 463, distance: 39.6
click at [209, 463] on ul "Geral KYC Histórico de casos Endereços Devices Geolocation Detalhe da geolocali…" at bounding box center [157, 357] width 194 height 350
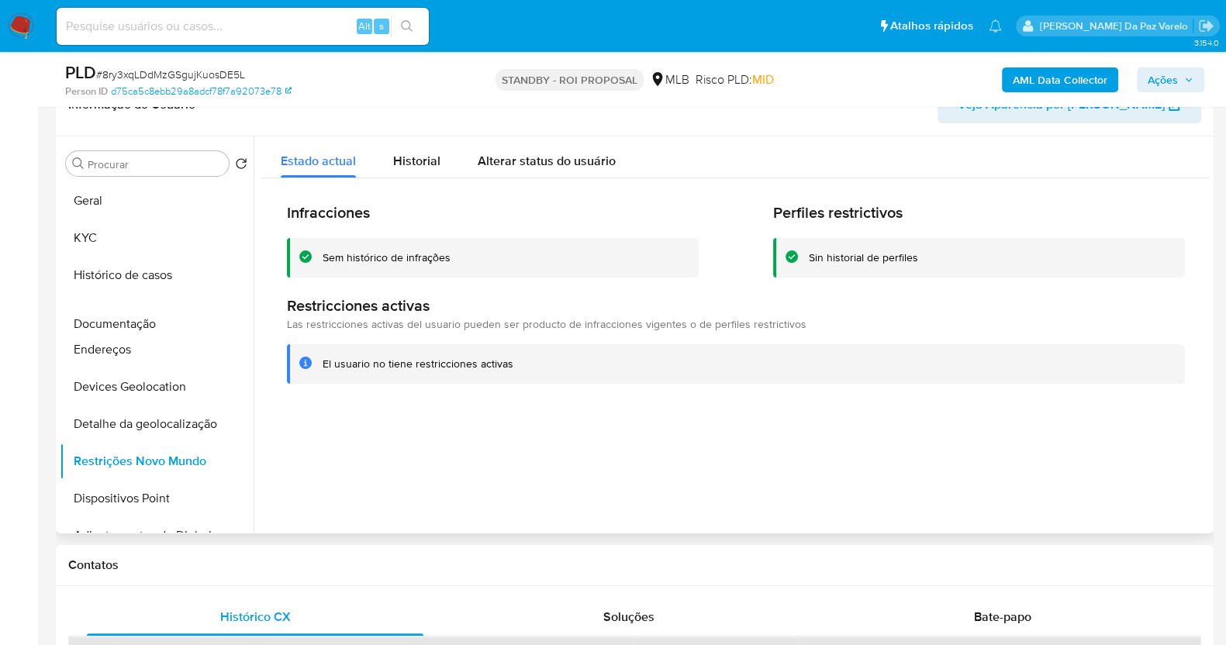
click at [187, 311] on ul "Geral KYC Histórico de casos Endereços Devices Geolocation Detalhe da geolocali…" at bounding box center [157, 357] width 194 height 350
click at [149, 317] on button "Documentação" at bounding box center [151, 312] width 182 height 37
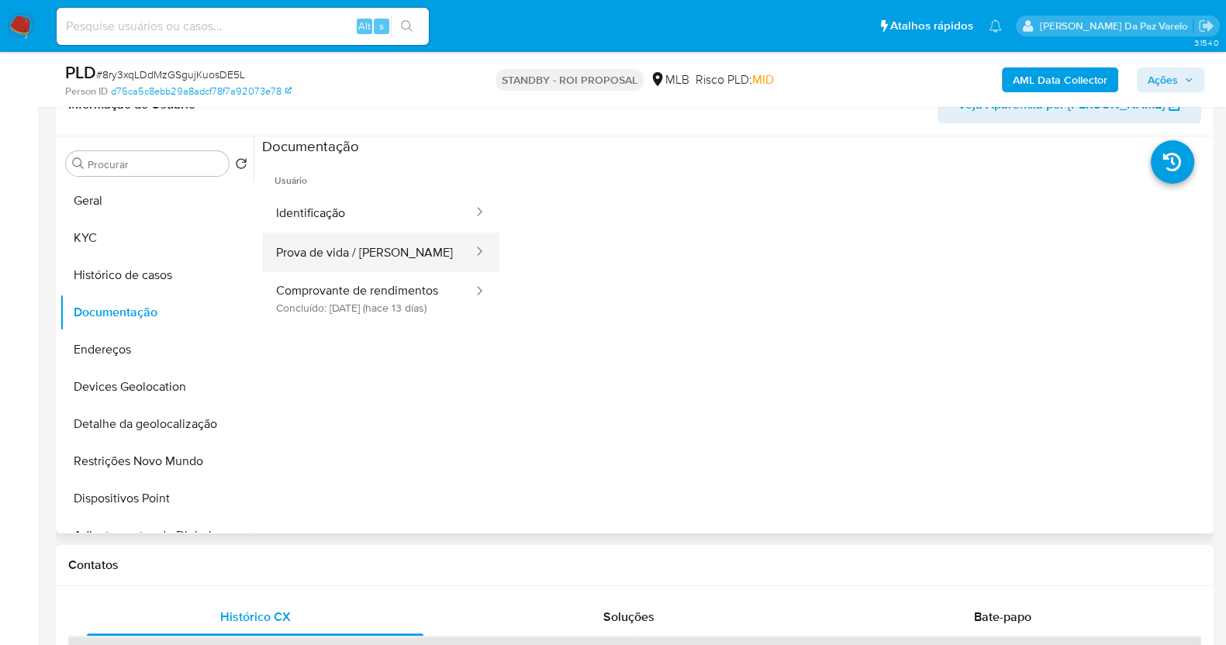
click at [399, 251] on button "Prova de vida / Selfie" at bounding box center [368, 253] width 213 height 40
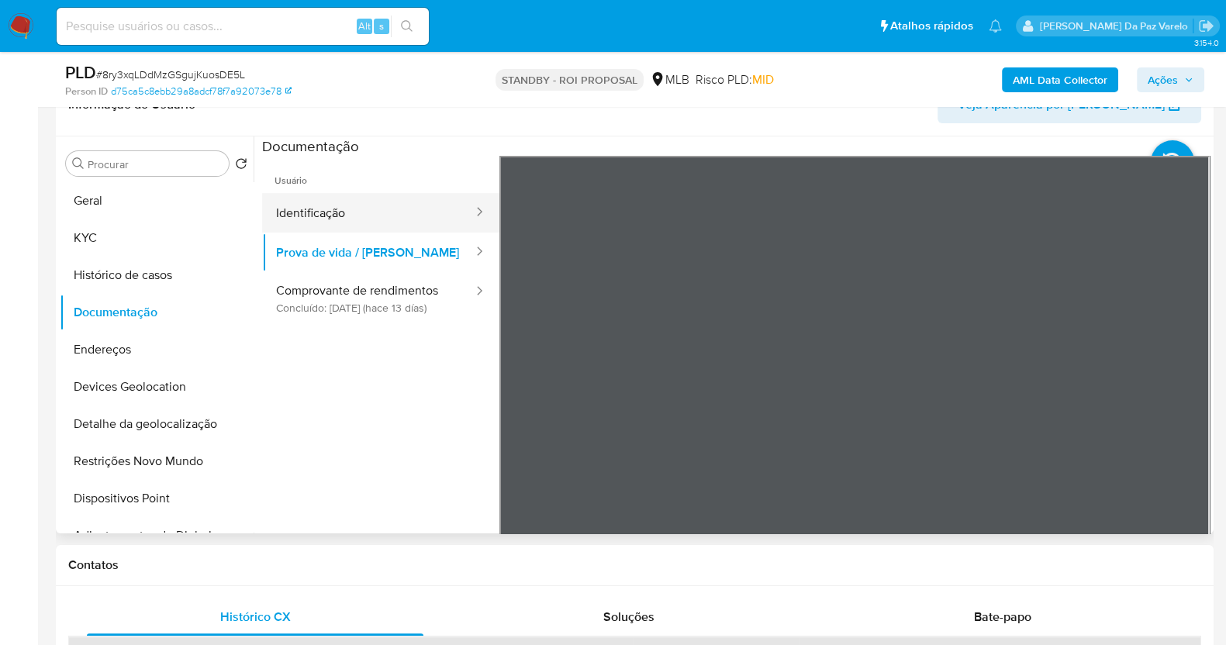
click at [349, 209] on button "Identificação" at bounding box center [368, 213] width 213 height 40
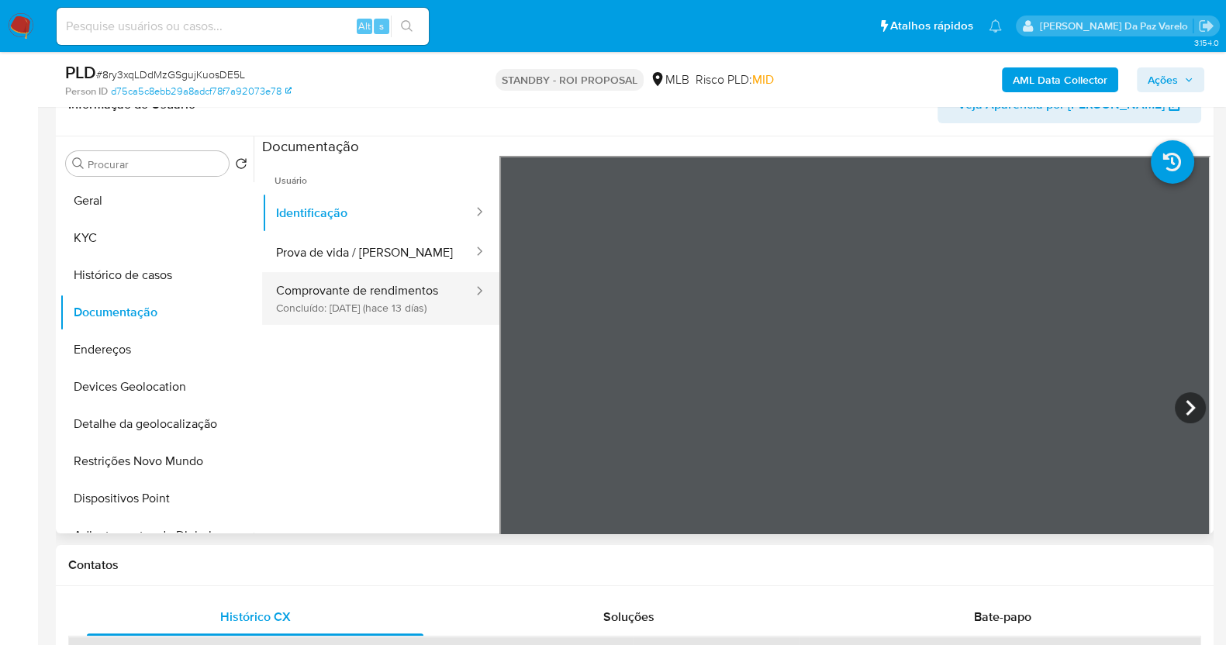
click at [422, 300] on button "Comprovante de rendimentos Concluído: 05/08/2025 (hace 13 días)" at bounding box center [368, 298] width 213 height 53
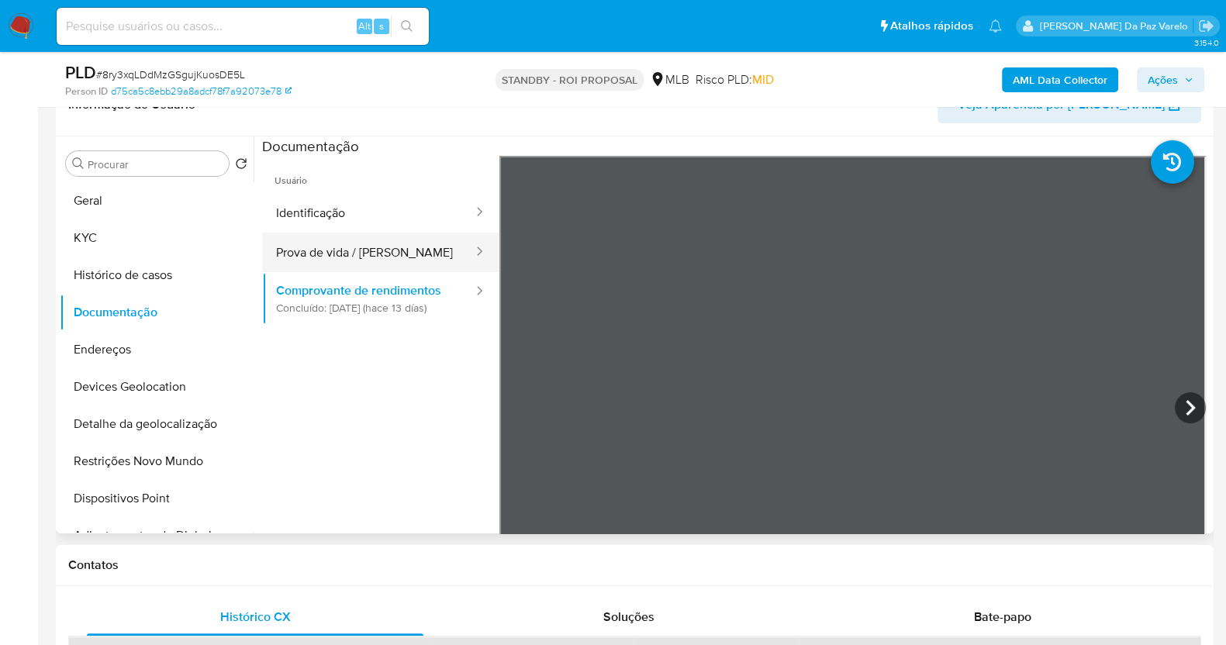
click at [335, 250] on button "Prova de vida / Selfie" at bounding box center [368, 253] width 213 height 40
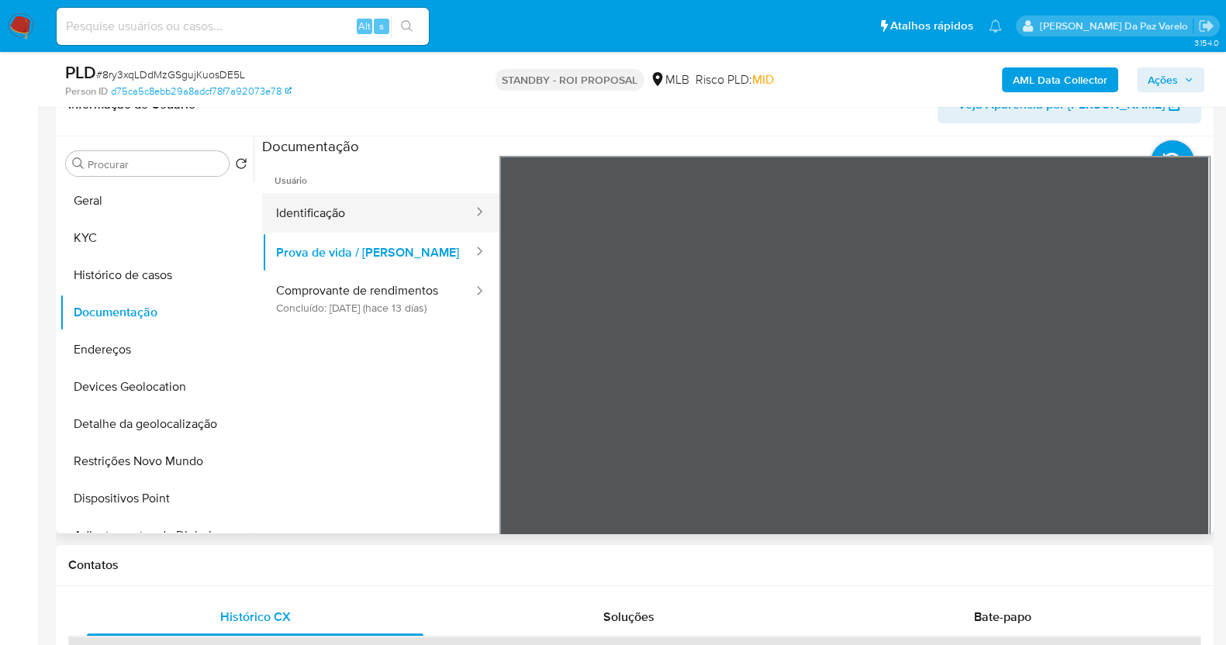
click at [344, 212] on button "Identificação" at bounding box center [368, 213] width 213 height 40
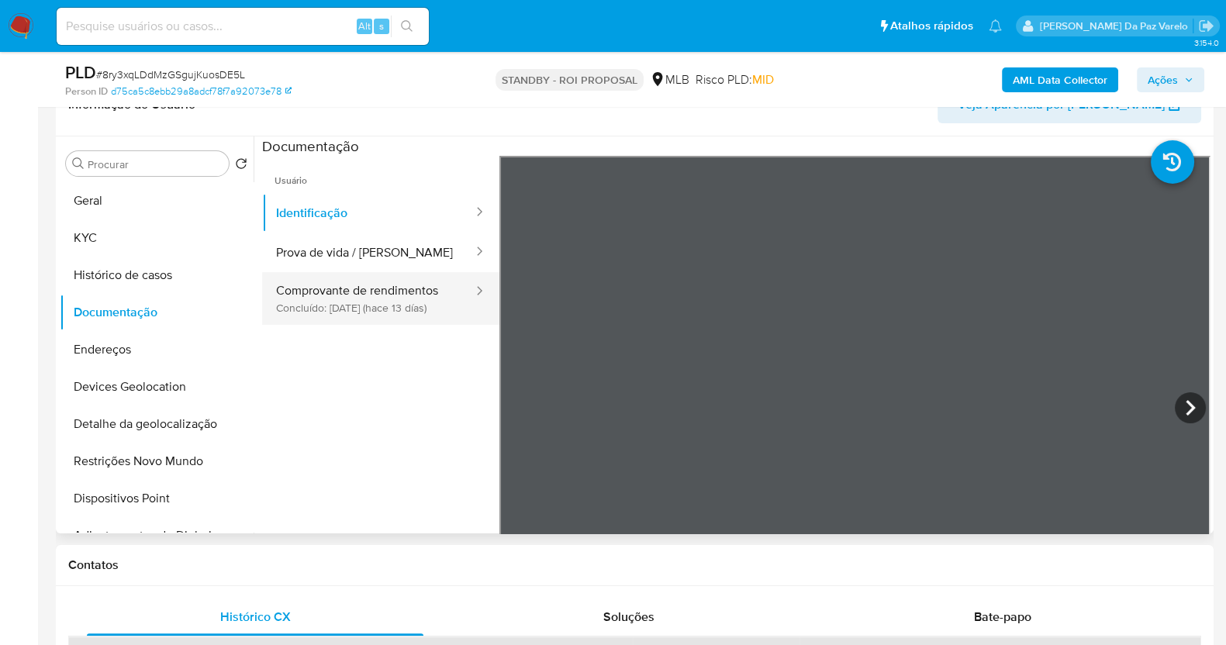
click at [437, 316] on button "Comprovante de rendimentos Concluído: 05/08/2025 (hace 13 días)" at bounding box center [368, 298] width 213 height 53
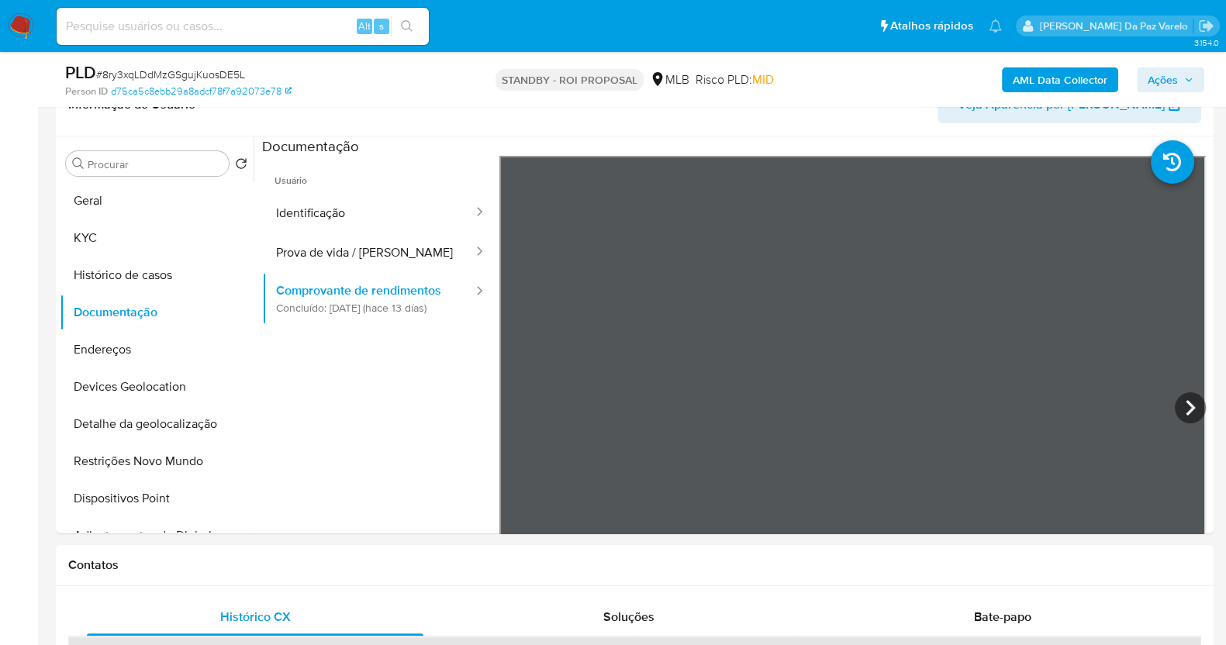
click at [316, 25] on input at bounding box center [243, 26] width 372 height 20
paste input "DqVJRWIiIZX0HtURHZXx08jC"
type input "DqVJRWIiIZX0HtURHZXx08jC"
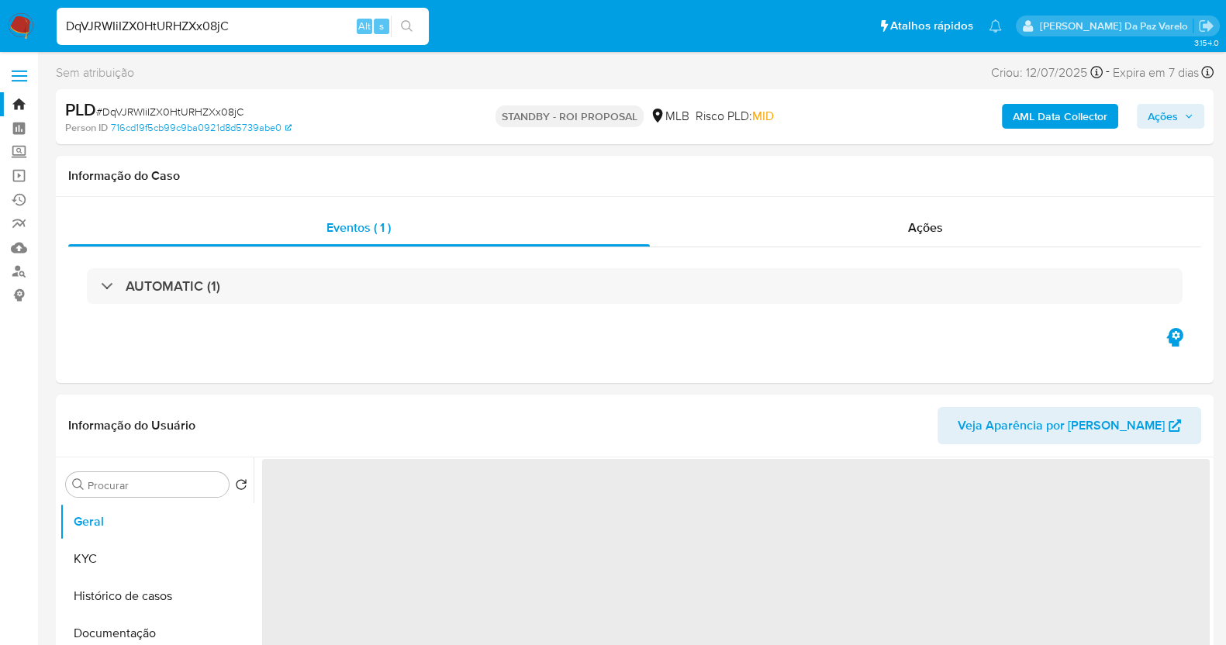
select select "10"
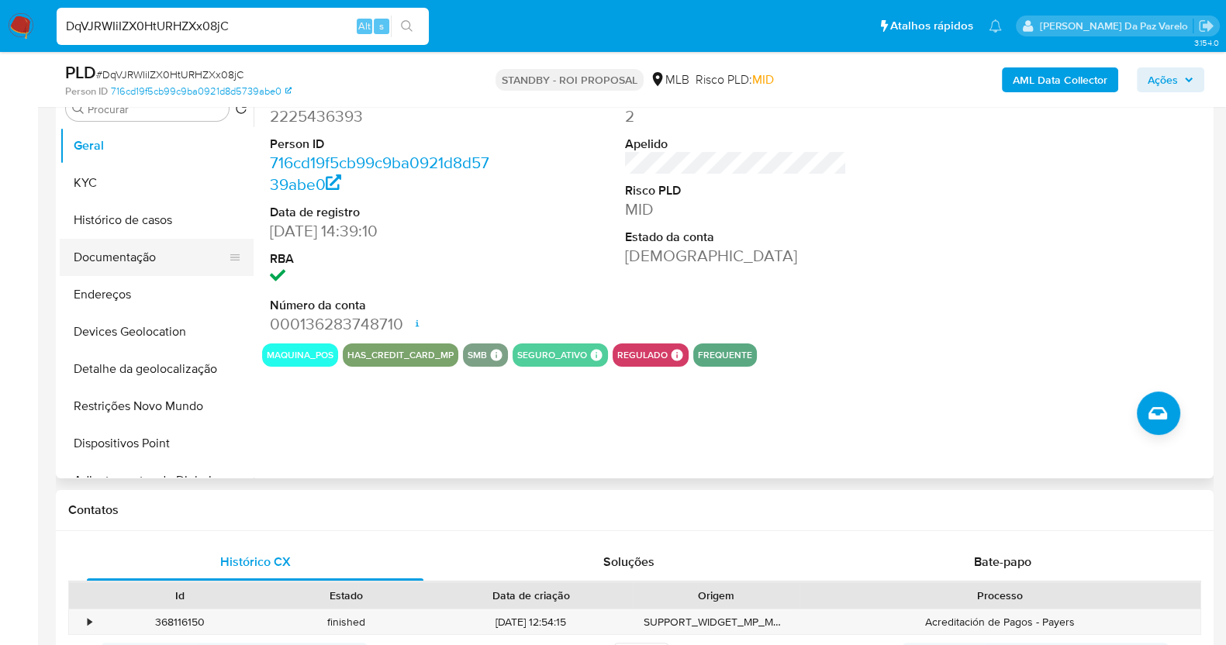
scroll to position [291, 0]
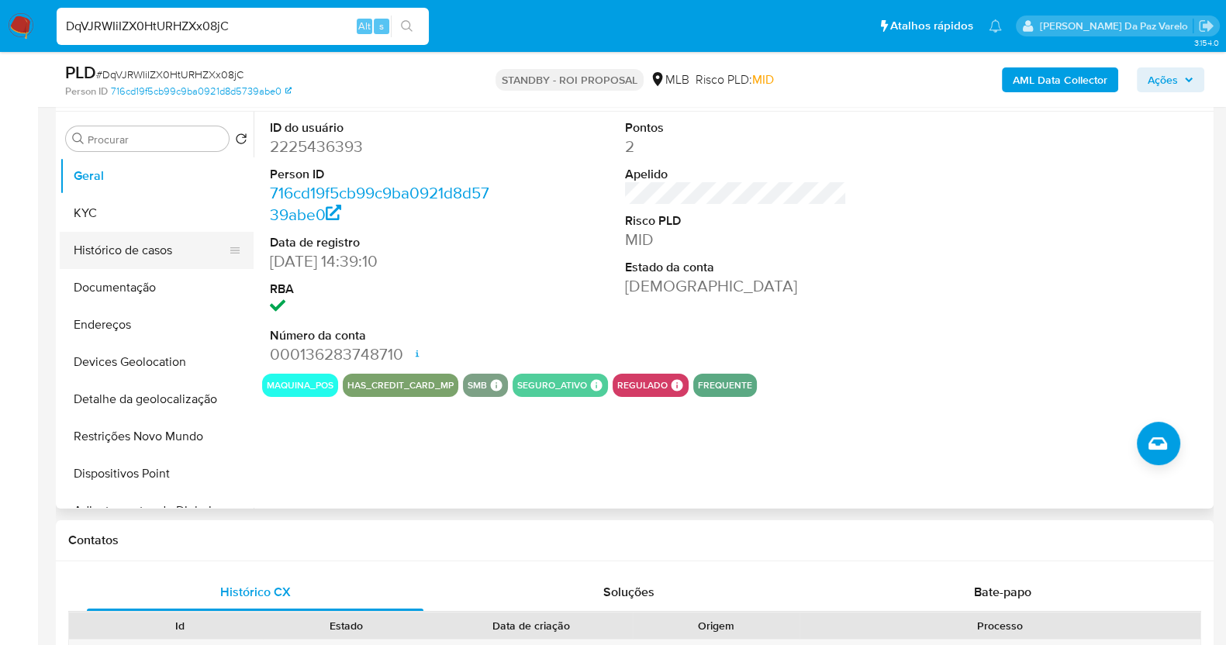
click at [159, 250] on button "Histórico de casos" at bounding box center [151, 250] width 182 height 37
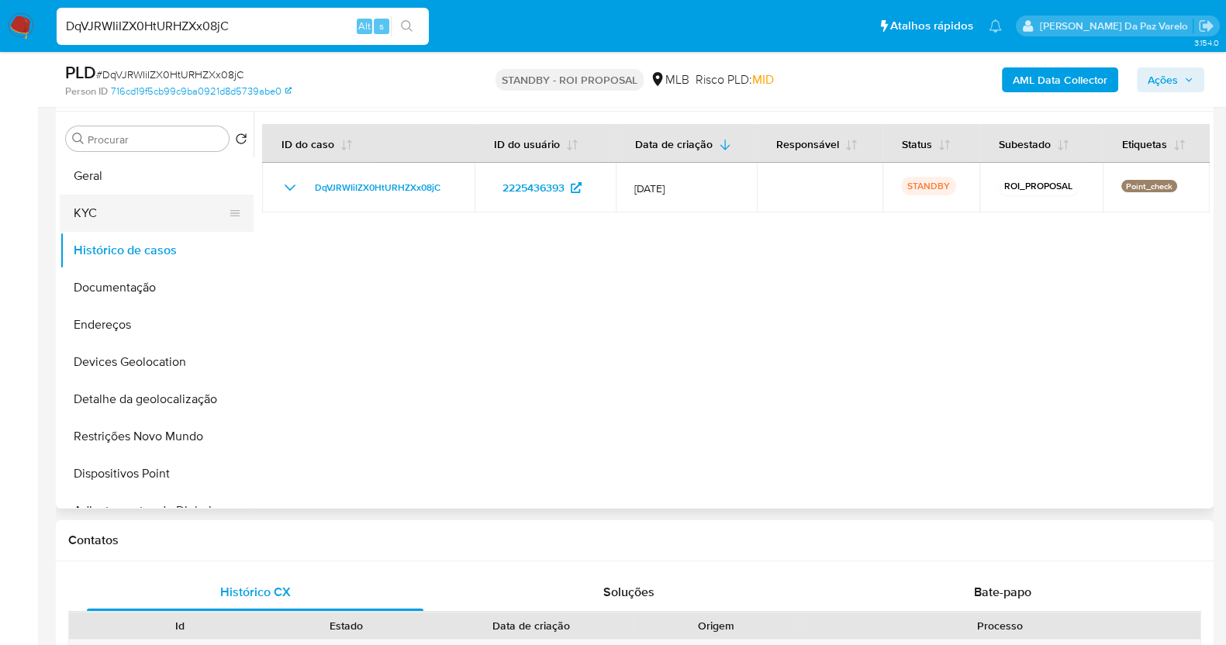
click at [152, 206] on button "KYC" at bounding box center [151, 213] width 182 height 37
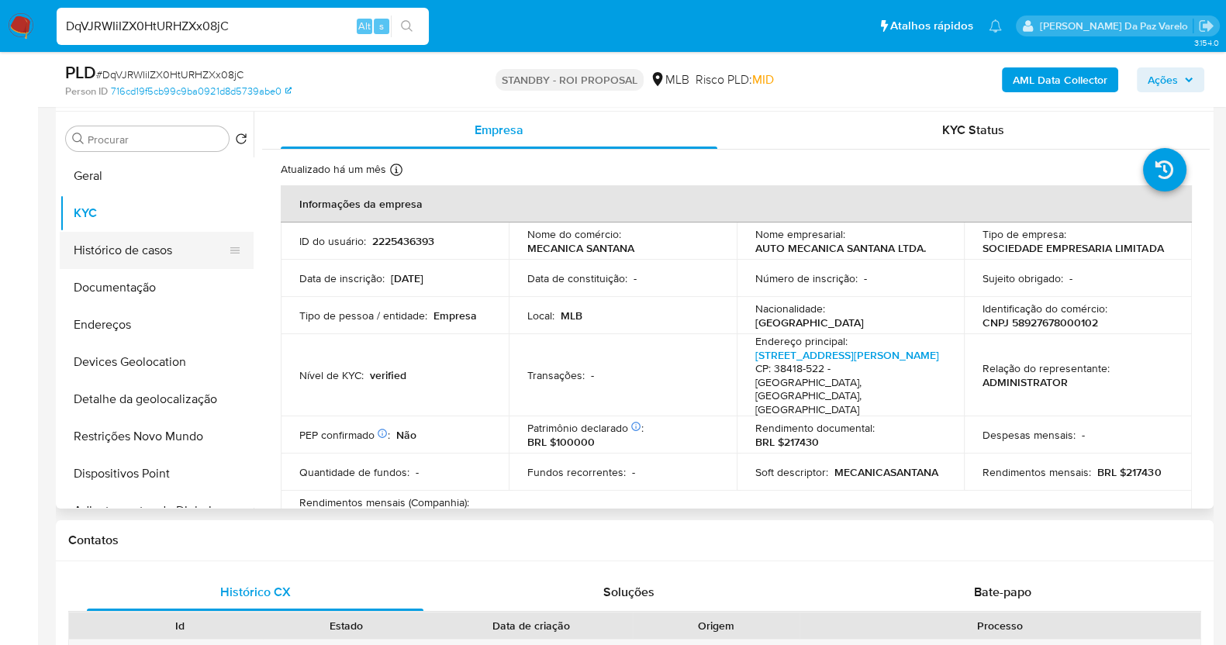
click at [156, 260] on button "Histórico de casos" at bounding box center [151, 250] width 182 height 37
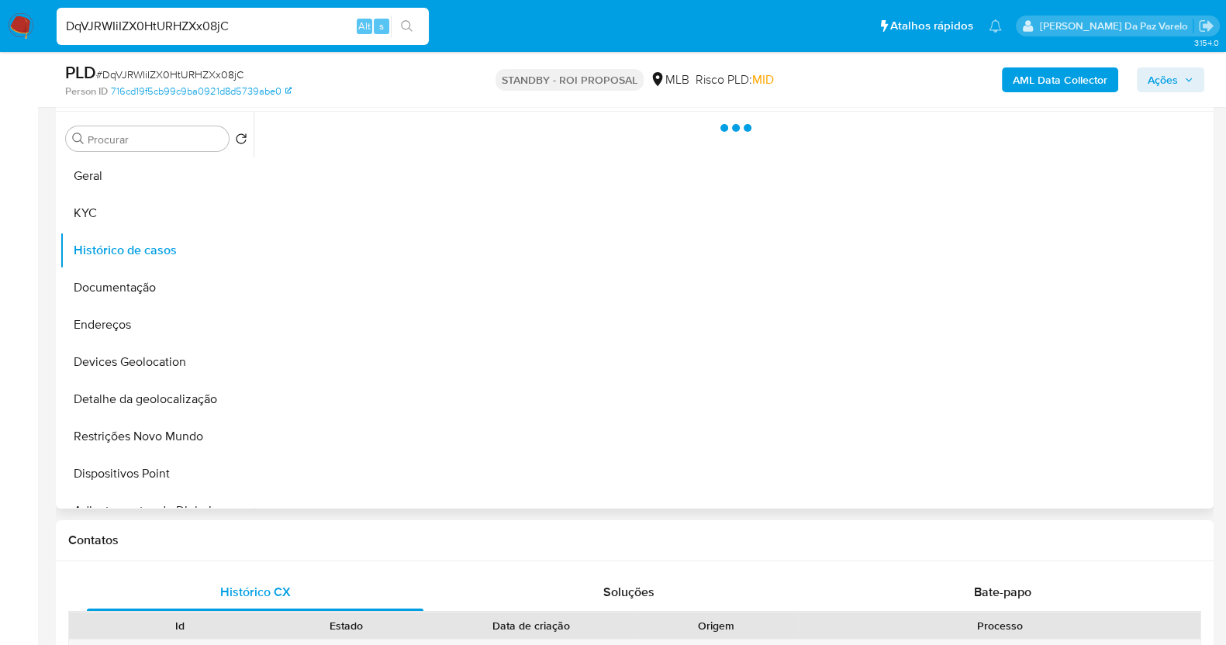
scroll to position [193, 0]
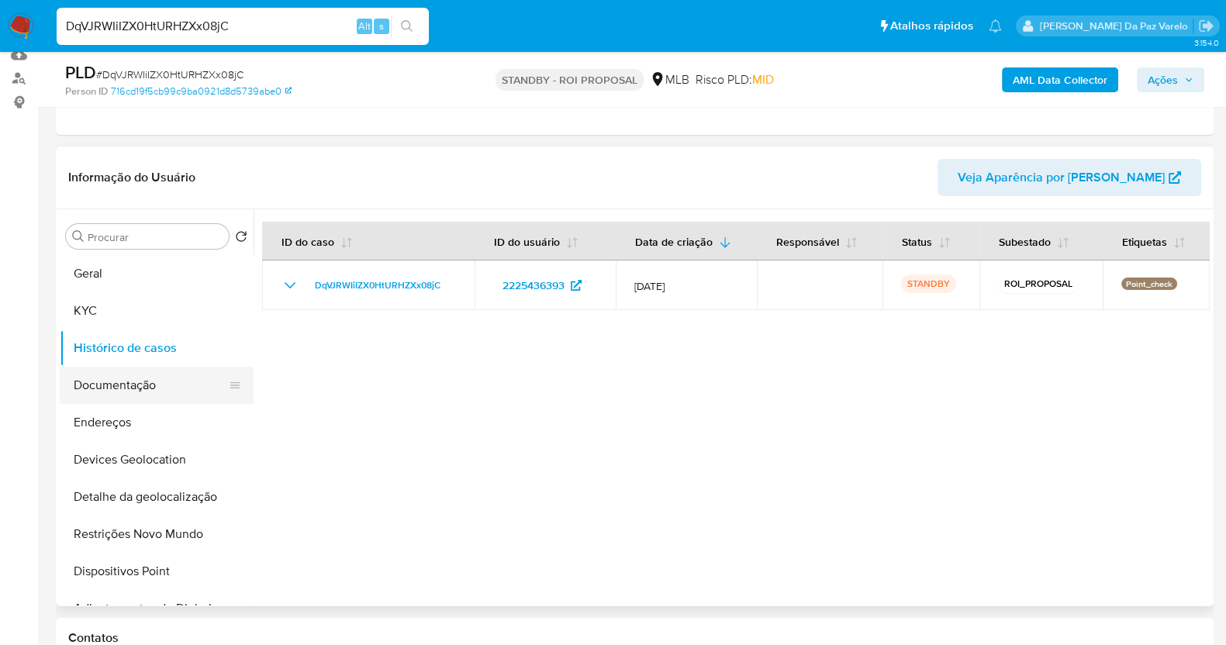
click at [168, 386] on button "Documentação" at bounding box center [151, 385] width 182 height 37
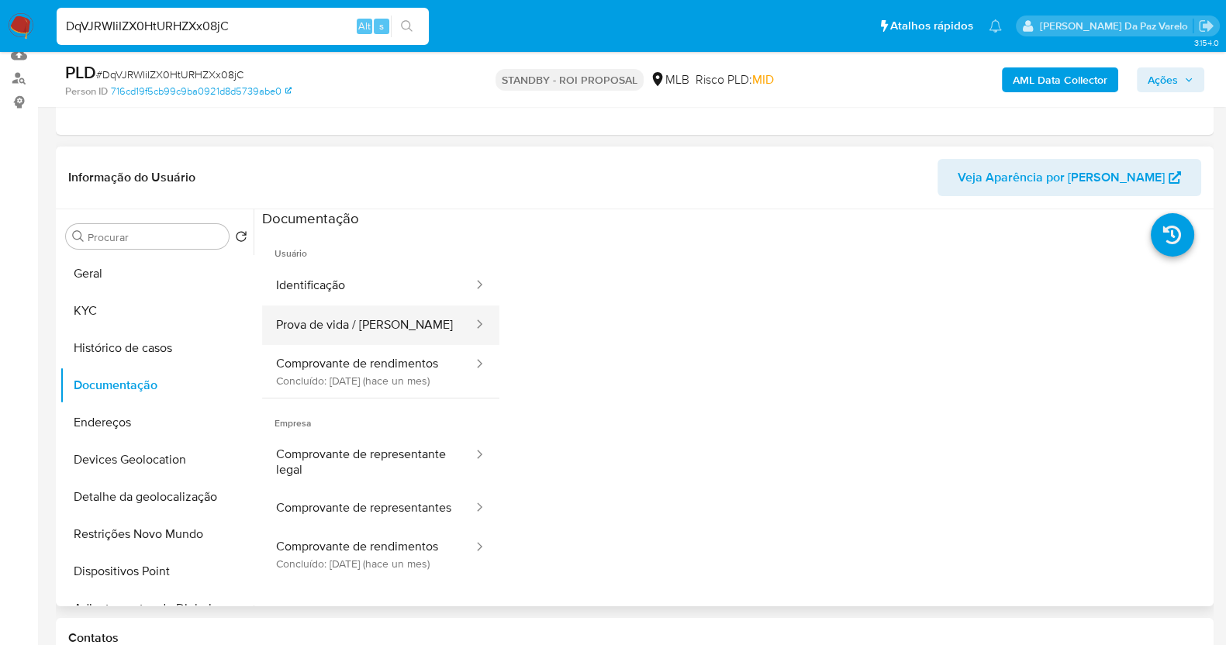
click at [403, 334] on button "Prova de vida / Selfie" at bounding box center [368, 326] width 213 height 40
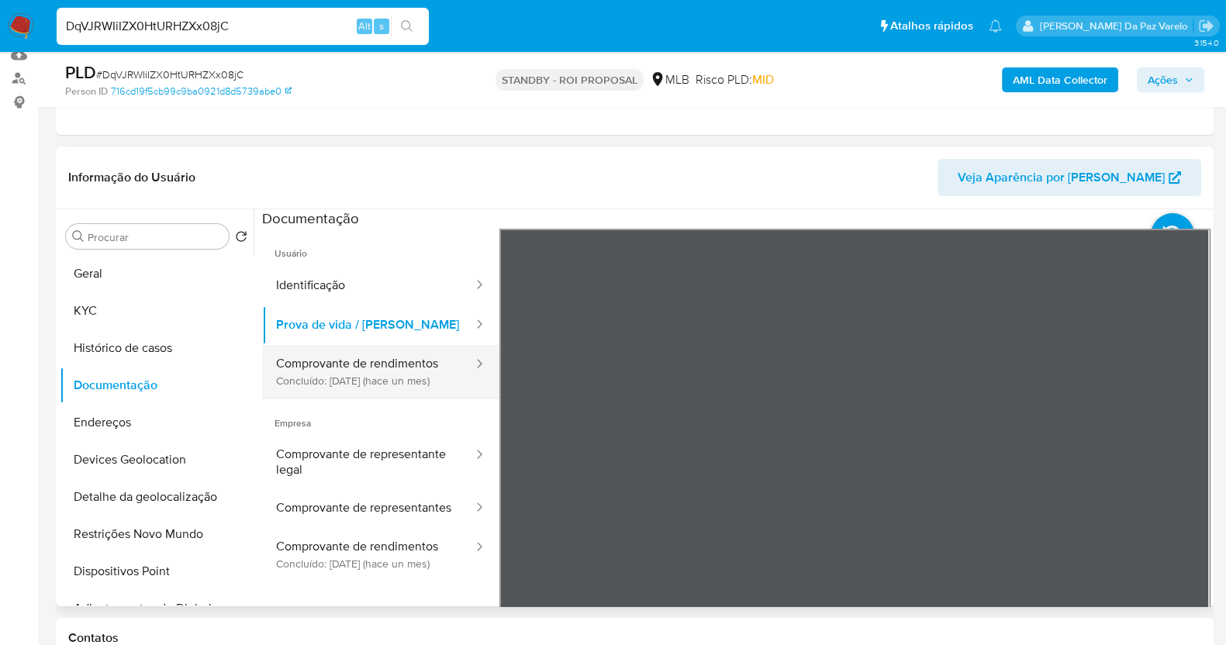
click at [359, 372] on button "Comprovante de rendimentos Concluído: 16/07/2025 (hace un mes)" at bounding box center [368, 371] width 213 height 53
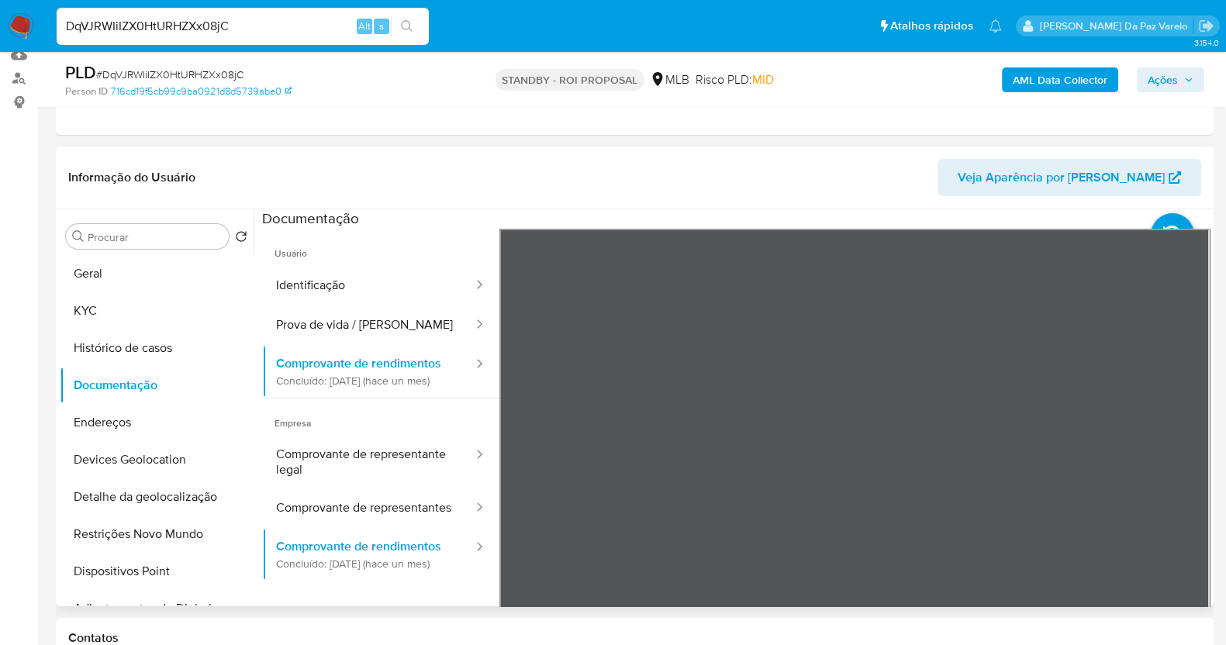
scroll to position [21, 0]
click at [171, 313] on button "KYC" at bounding box center [151, 310] width 182 height 37
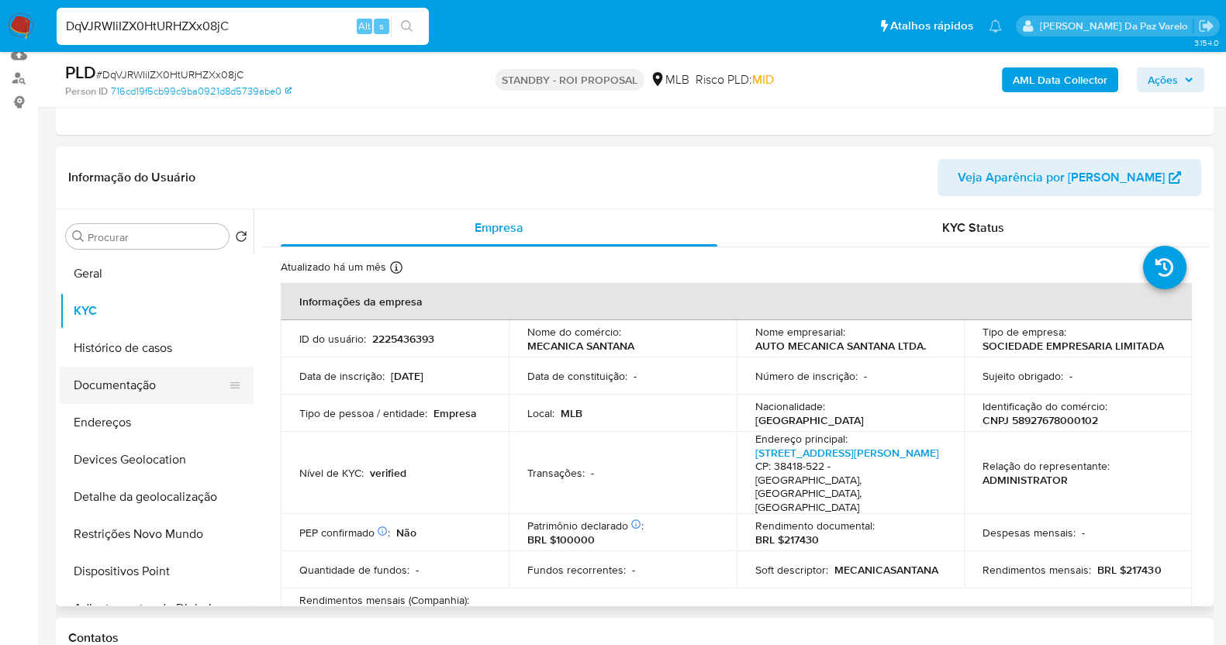
click at [121, 384] on button "Documentação" at bounding box center [151, 385] width 182 height 37
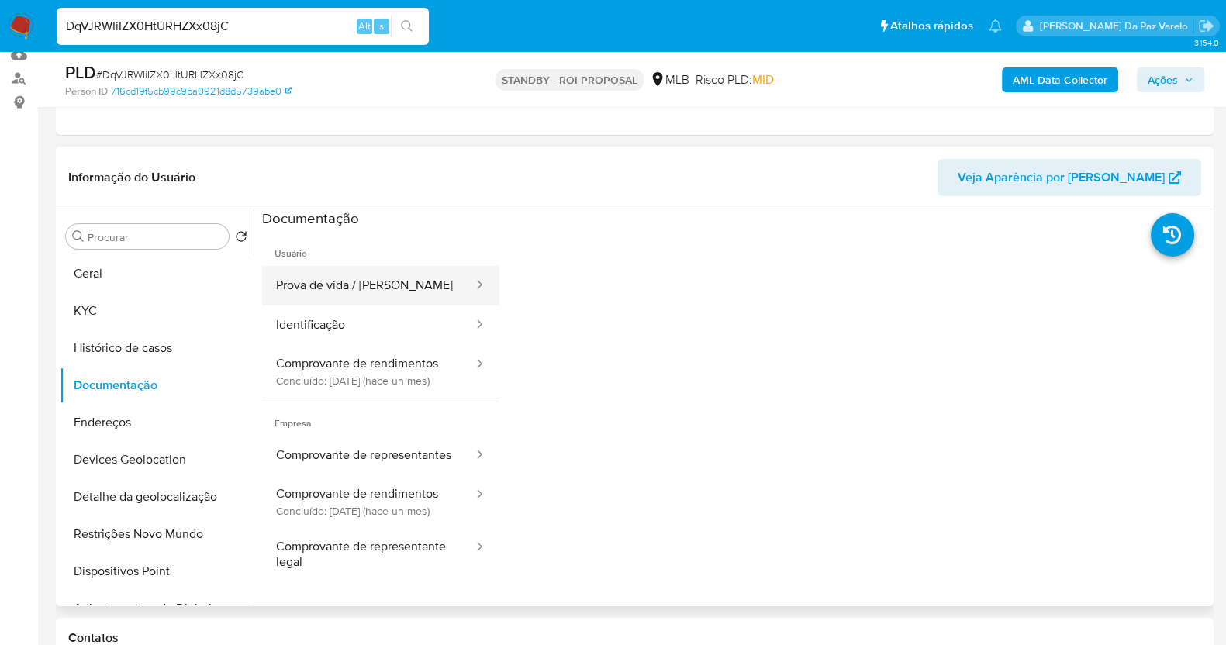
click at [371, 289] on button "Prova de vida / Selfie" at bounding box center [368, 286] width 213 height 40
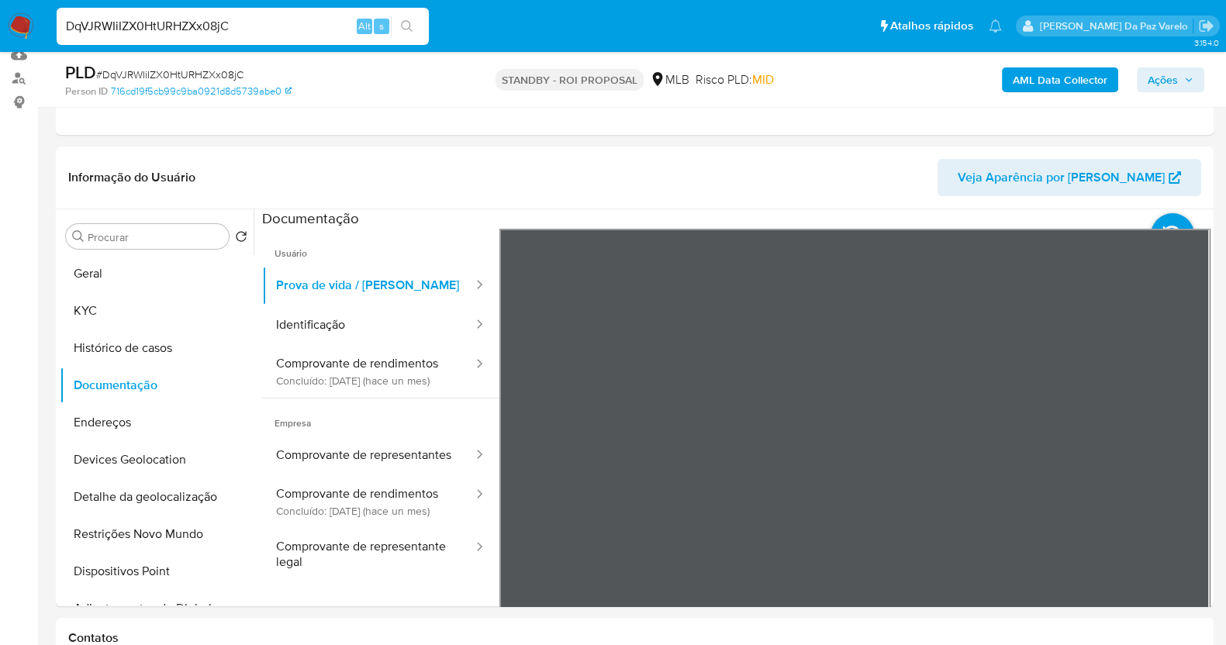
click at [279, 34] on input "DqVJRWIiIZX0HtURHZXx08jC" at bounding box center [243, 26] width 372 height 20
paste input "6HxBGDsIfpL3E3VZDGeBotRp"
type input "6HxBGDsIfpL3E3VZDGeBotRp"
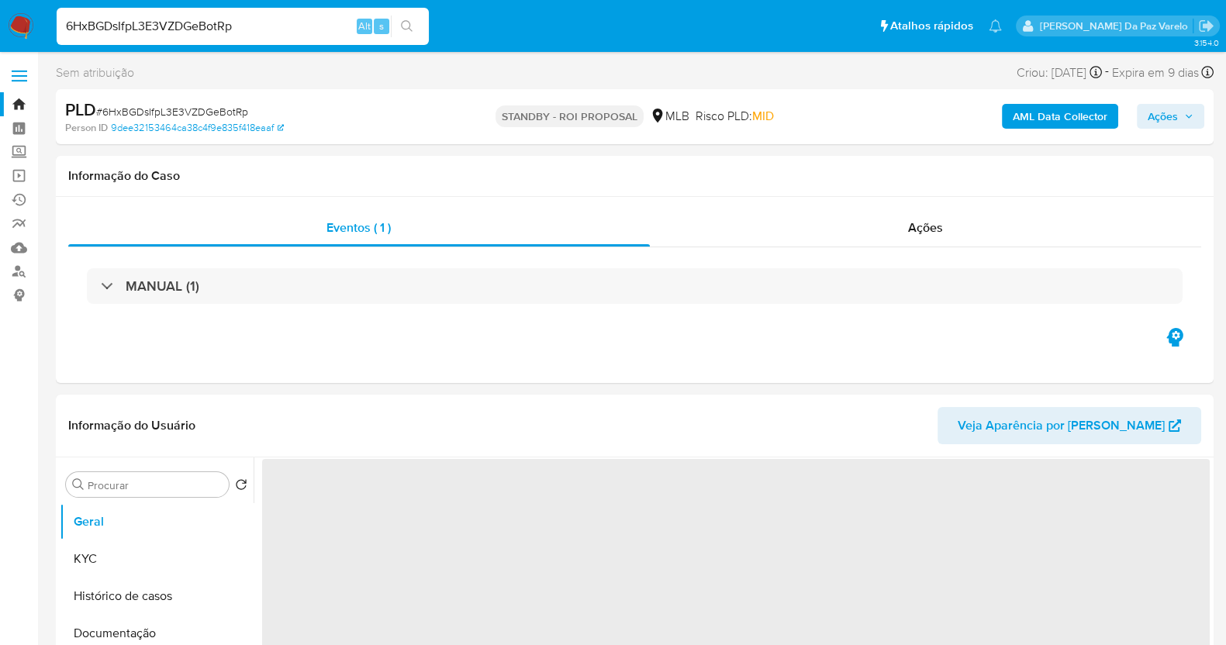
select select "10"
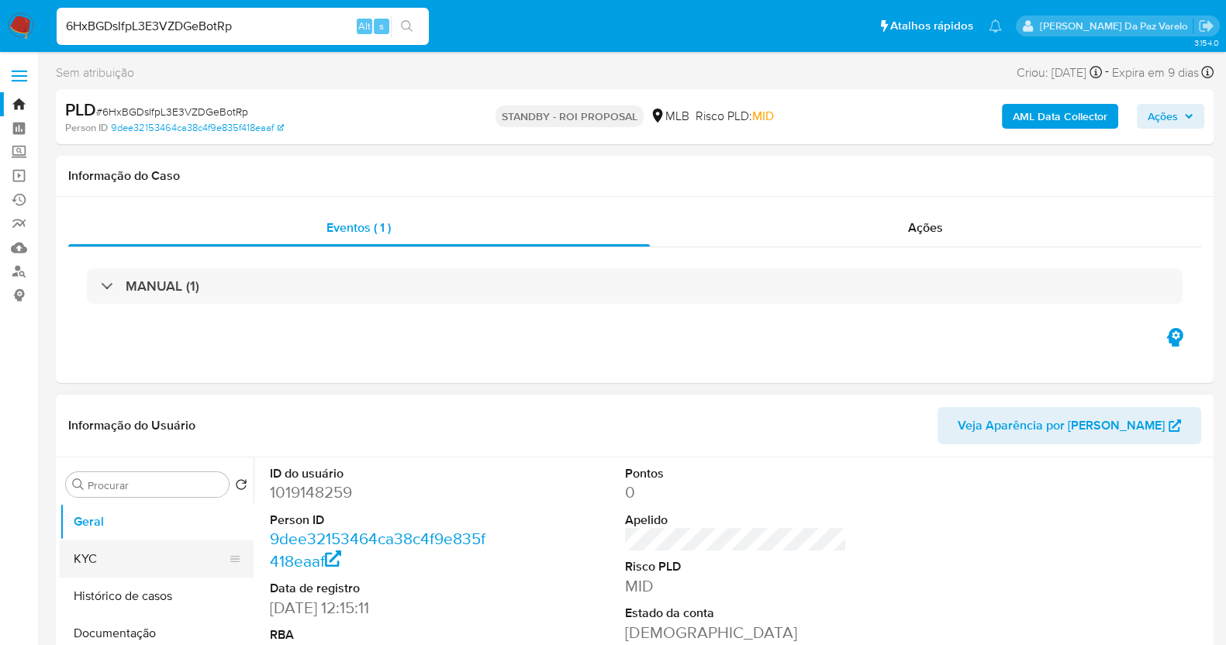
click at [140, 545] on button "KYC" at bounding box center [151, 559] width 182 height 37
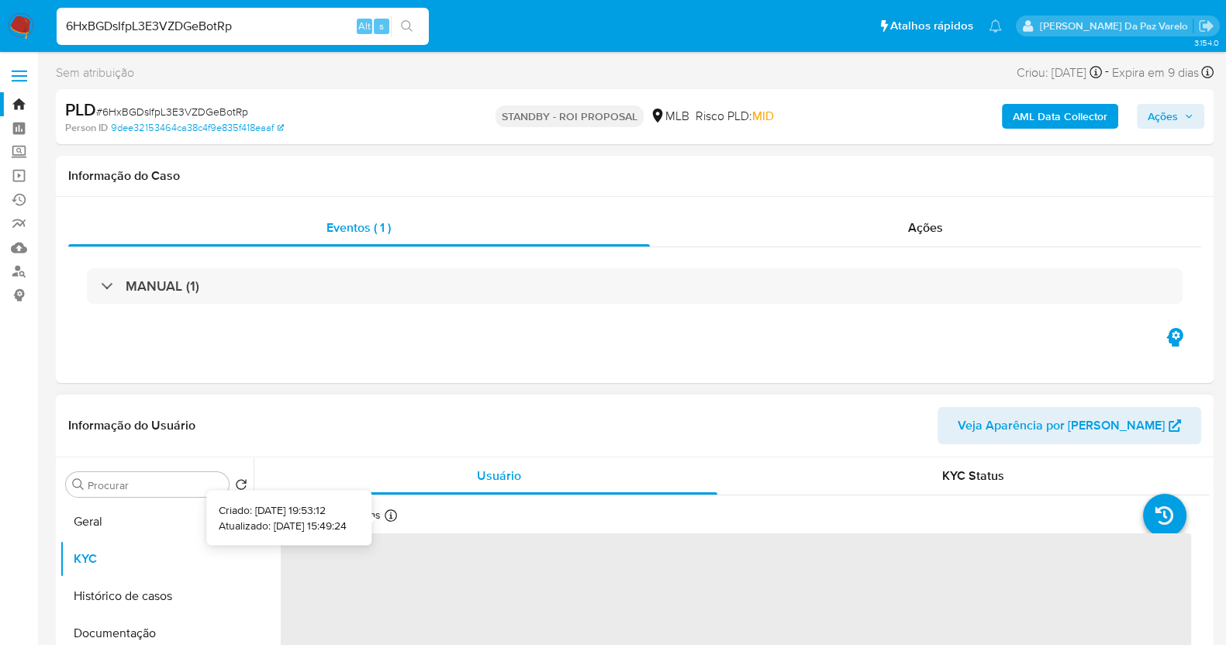
click at [388, 511] on icon at bounding box center [391, 516] width 12 height 12
